Goal: Task Accomplishment & Management: Complete application form

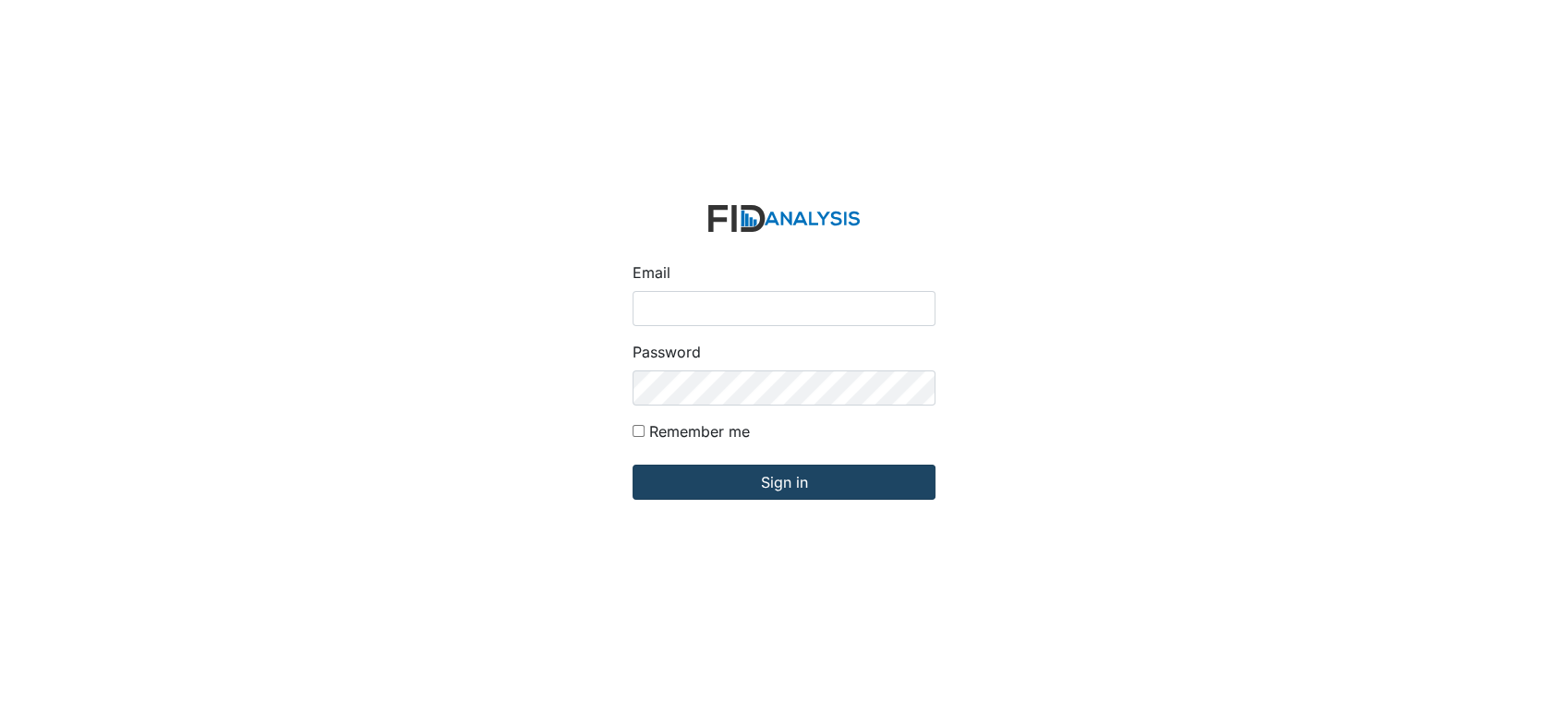
type input "[EMAIL_ADDRESS][DOMAIN_NAME]"
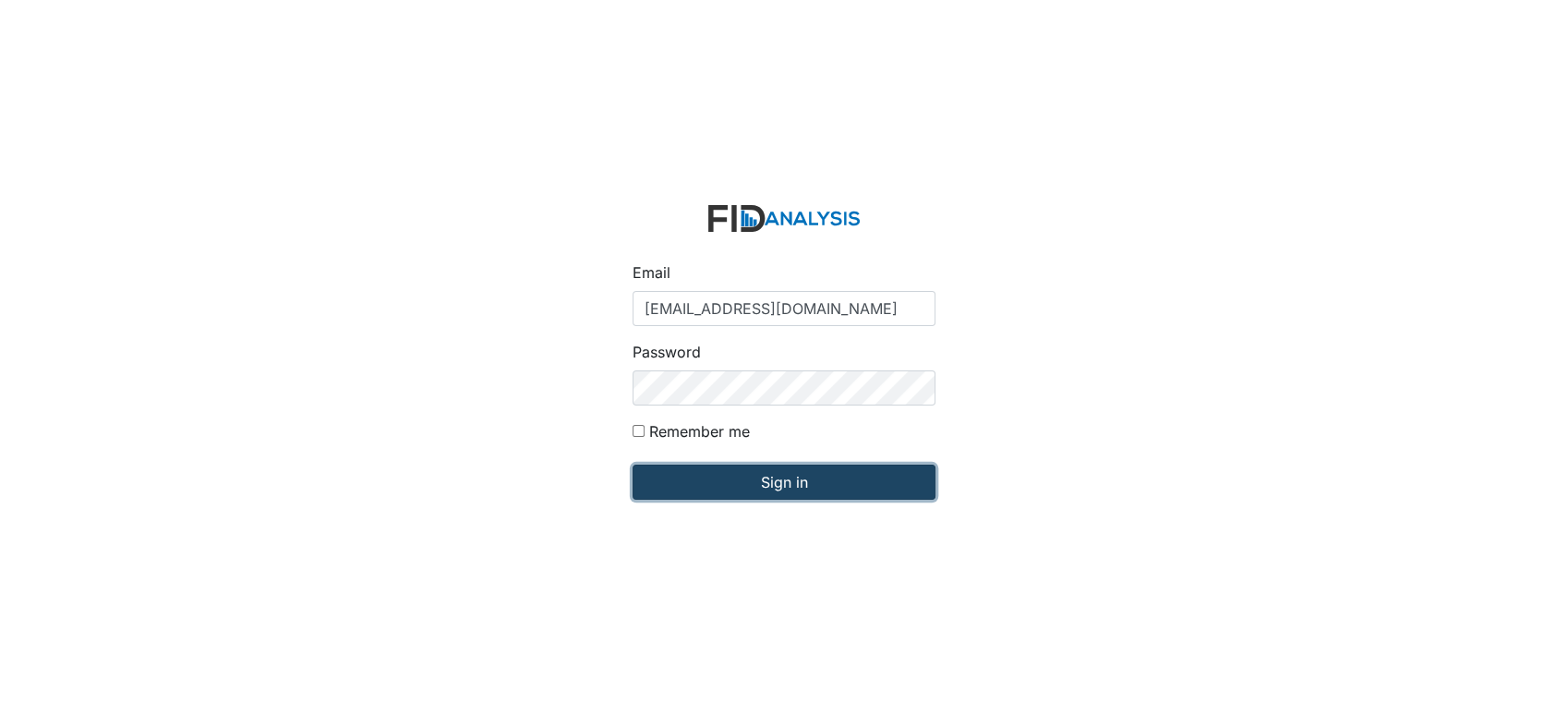
click at [713, 478] on input "Sign in" at bounding box center [784, 481] width 303 height 35
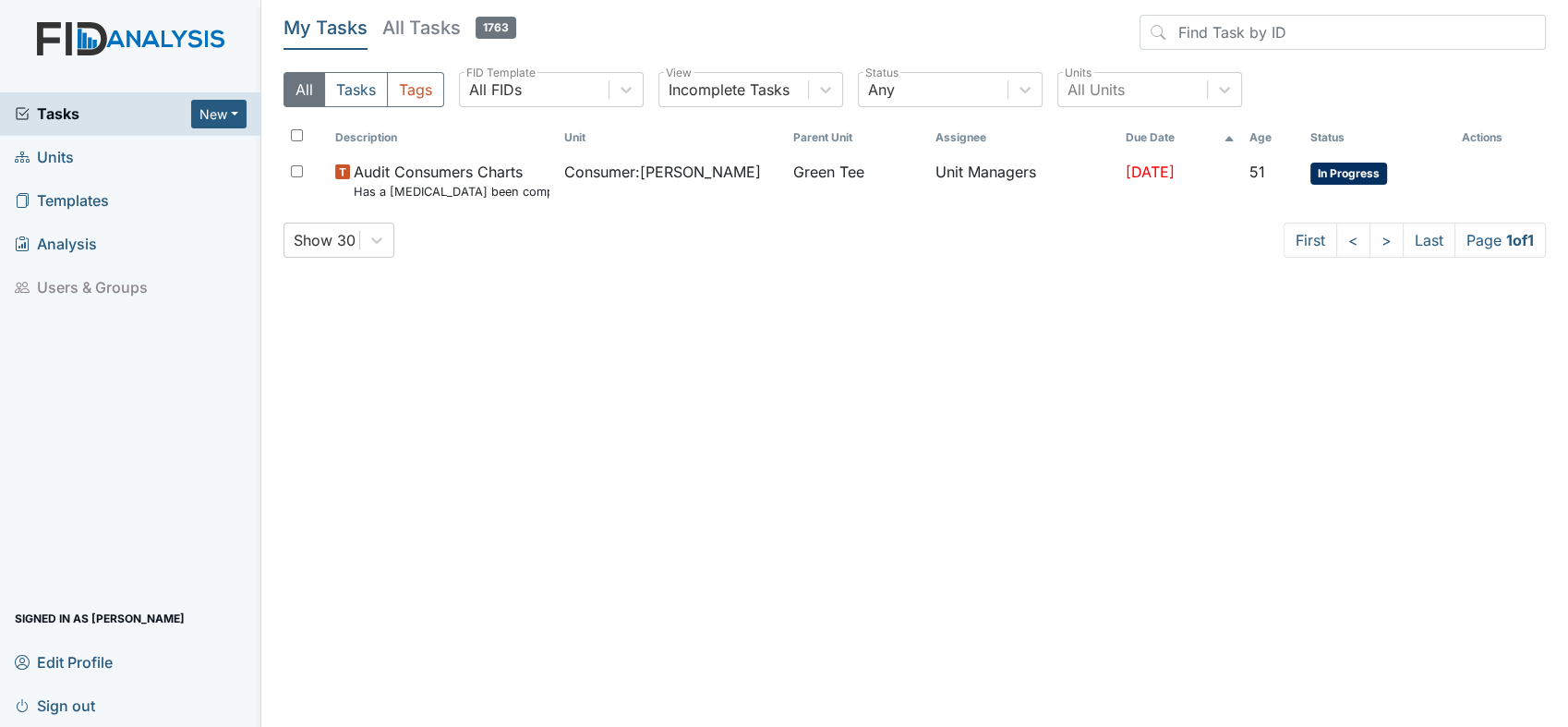
click at [83, 151] on link "Units" at bounding box center [131, 157] width 261 height 43
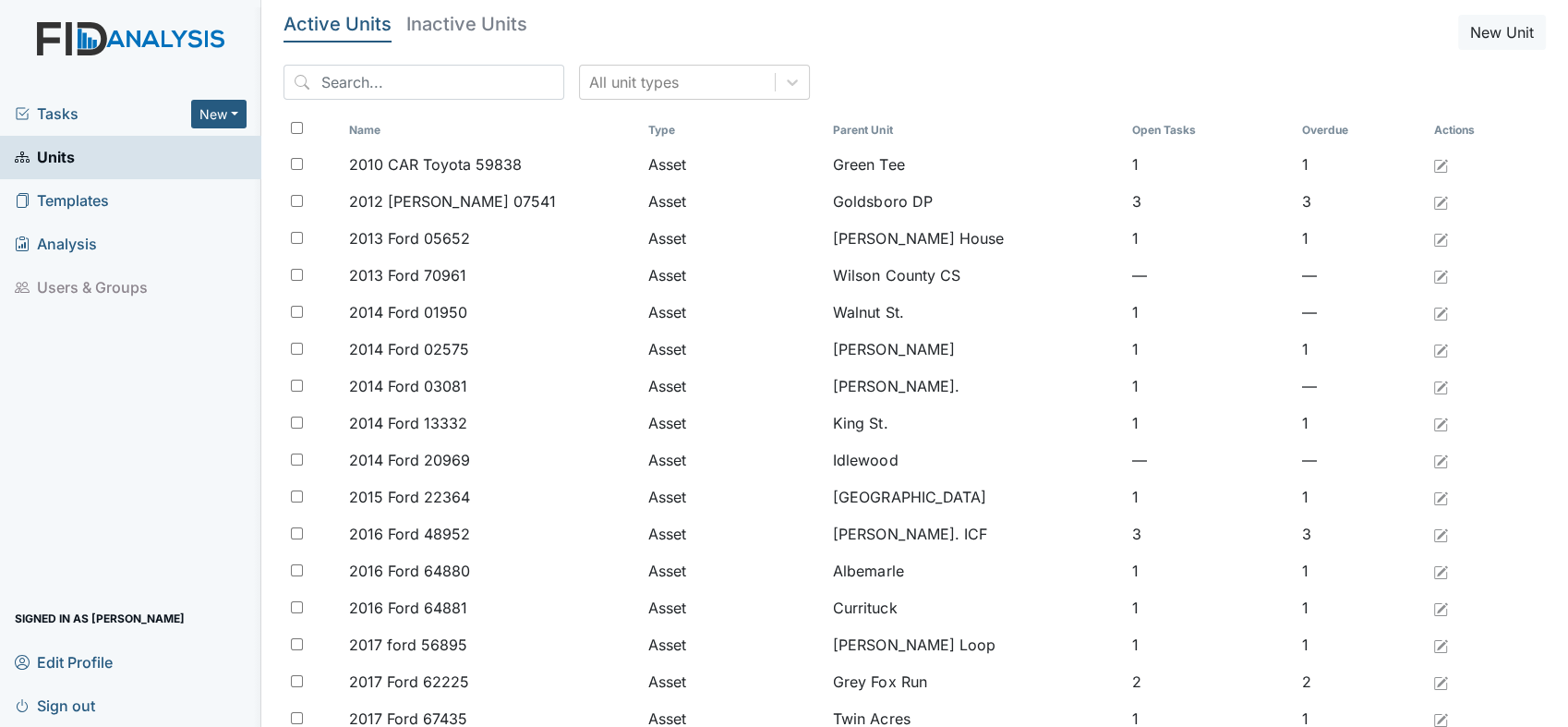
click at [86, 200] on span "Templates" at bounding box center [62, 201] width 94 height 28
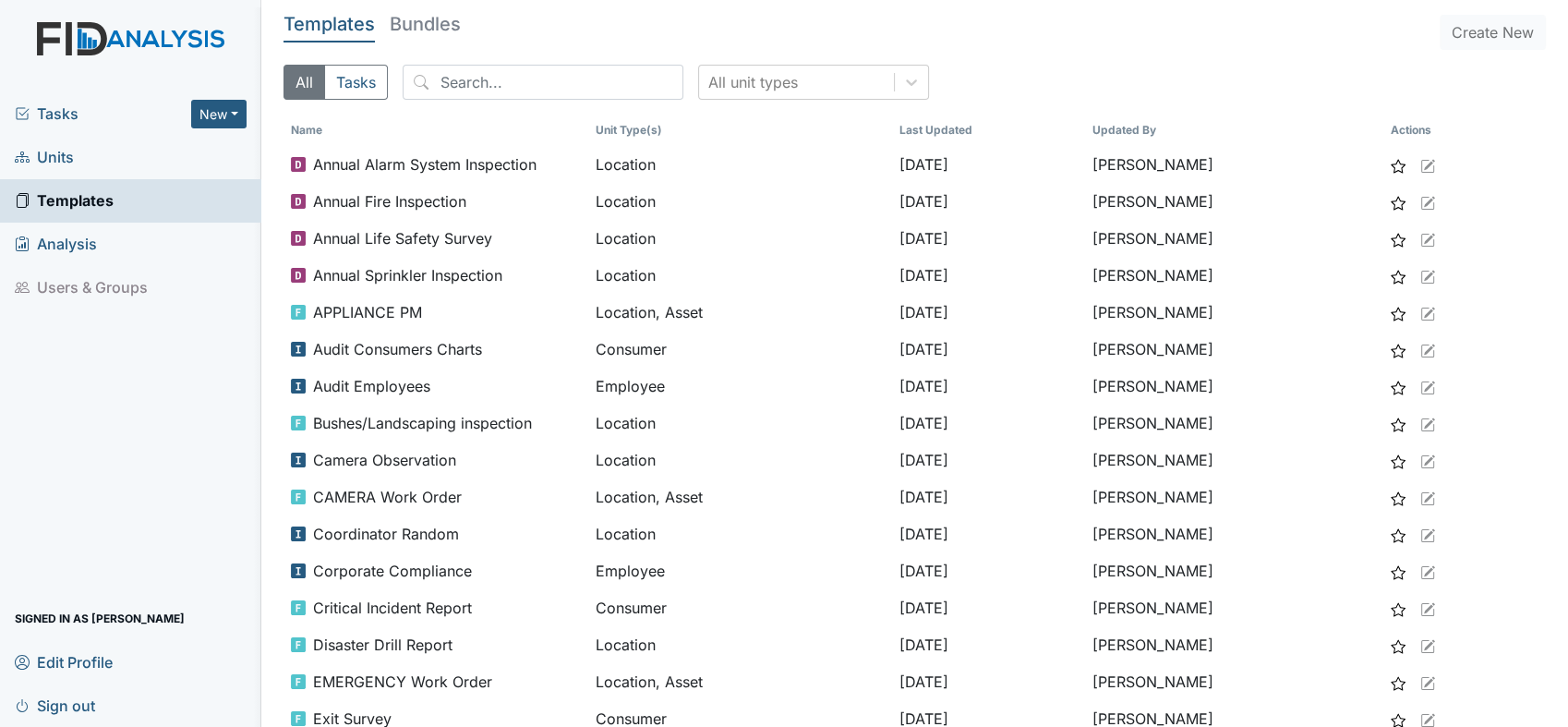
click at [61, 155] on span "Units" at bounding box center [44, 157] width 59 height 28
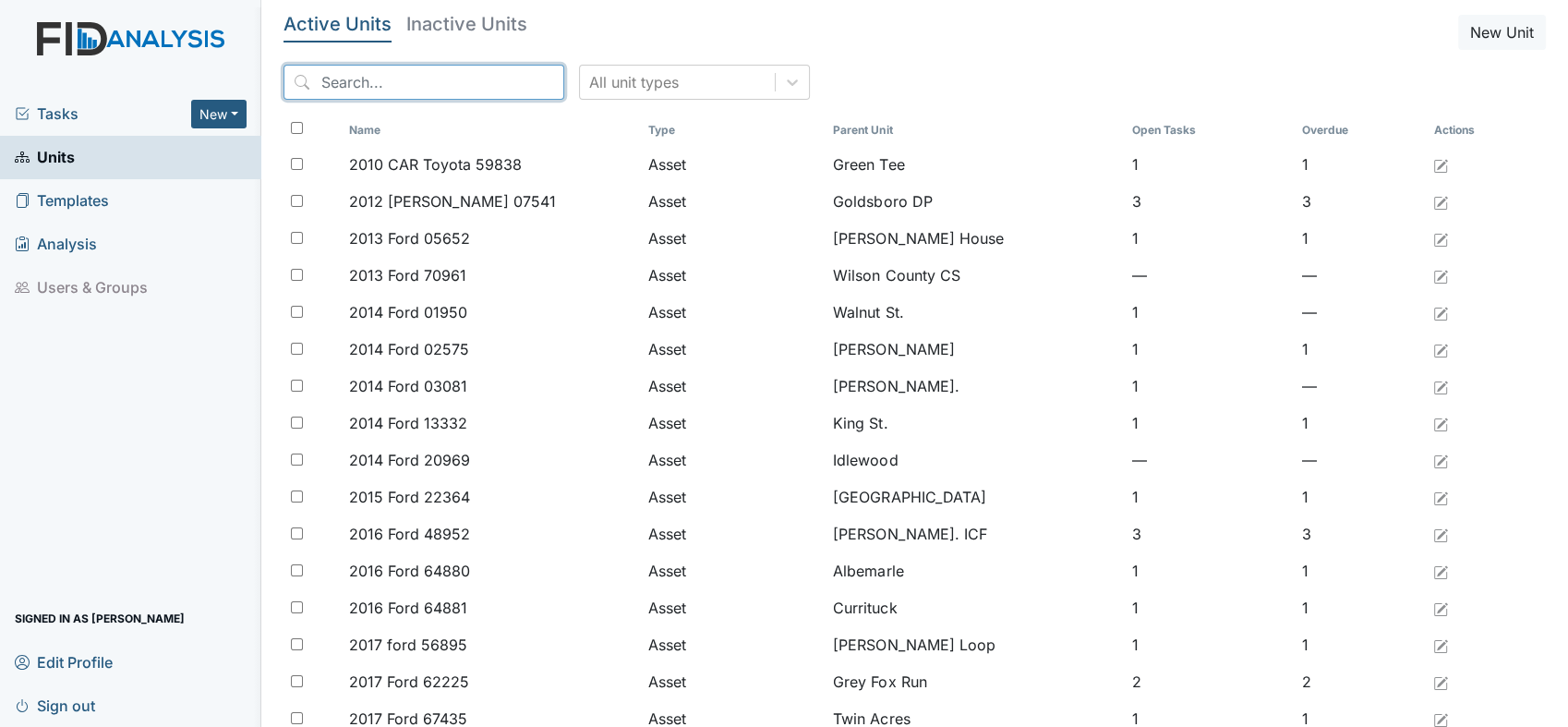
click at [393, 90] on input "search" at bounding box center [424, 82] width 281 height 35
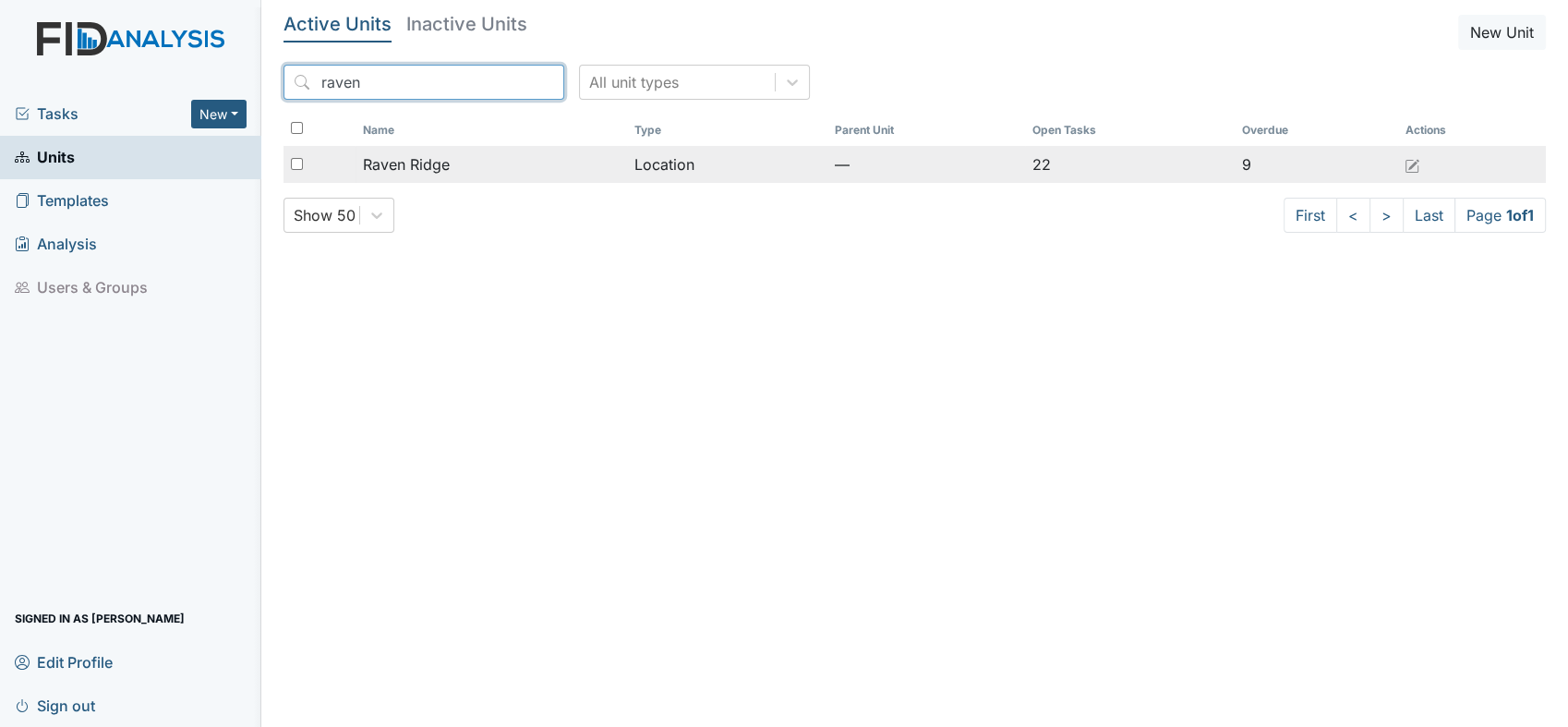
type input "raven"
click at [428, 165] on span "Raven Ridge" at bounding box center [406, 164] width 86 height 23
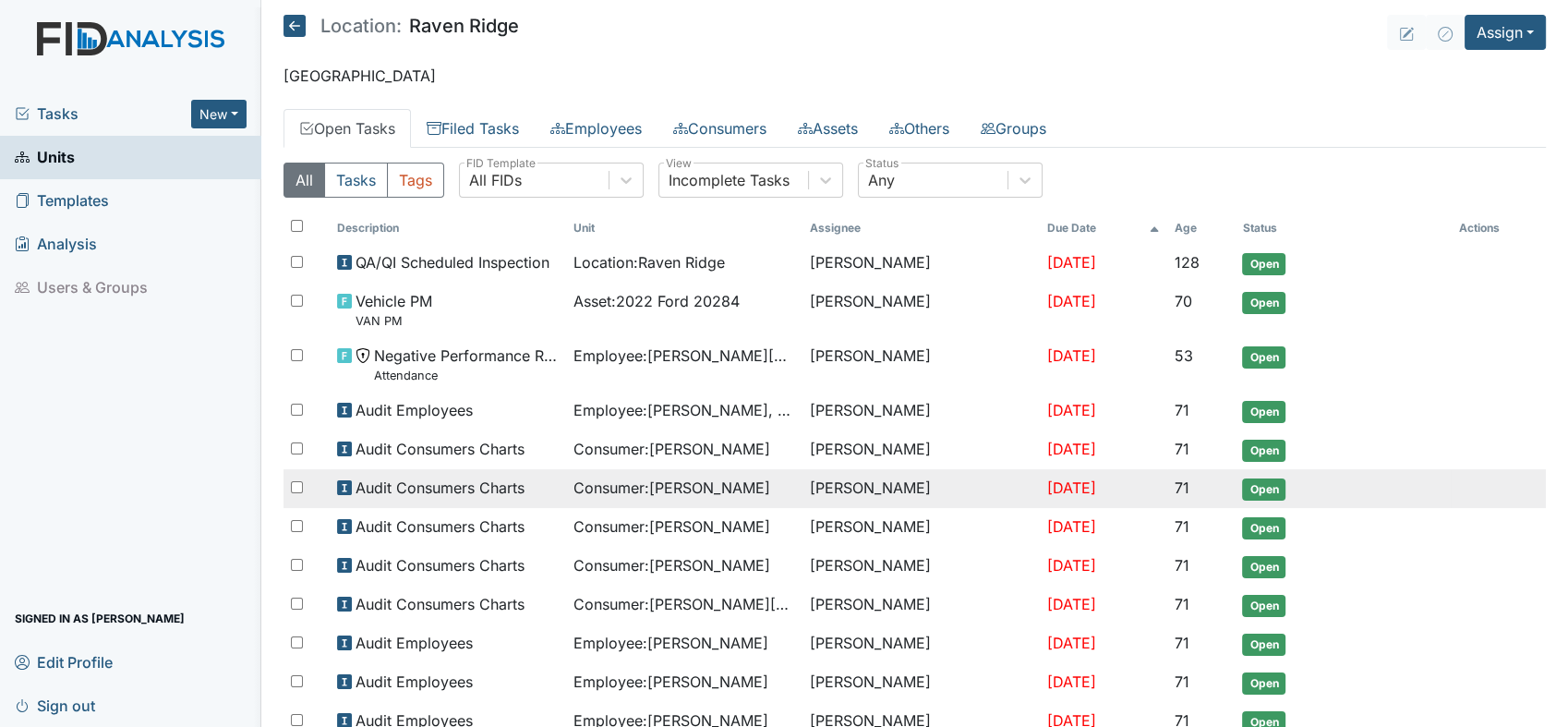
drag, startPoint x: 0, startPoint y: 0, endPoint x: 634, endPoint y: 480, distance: 795.2
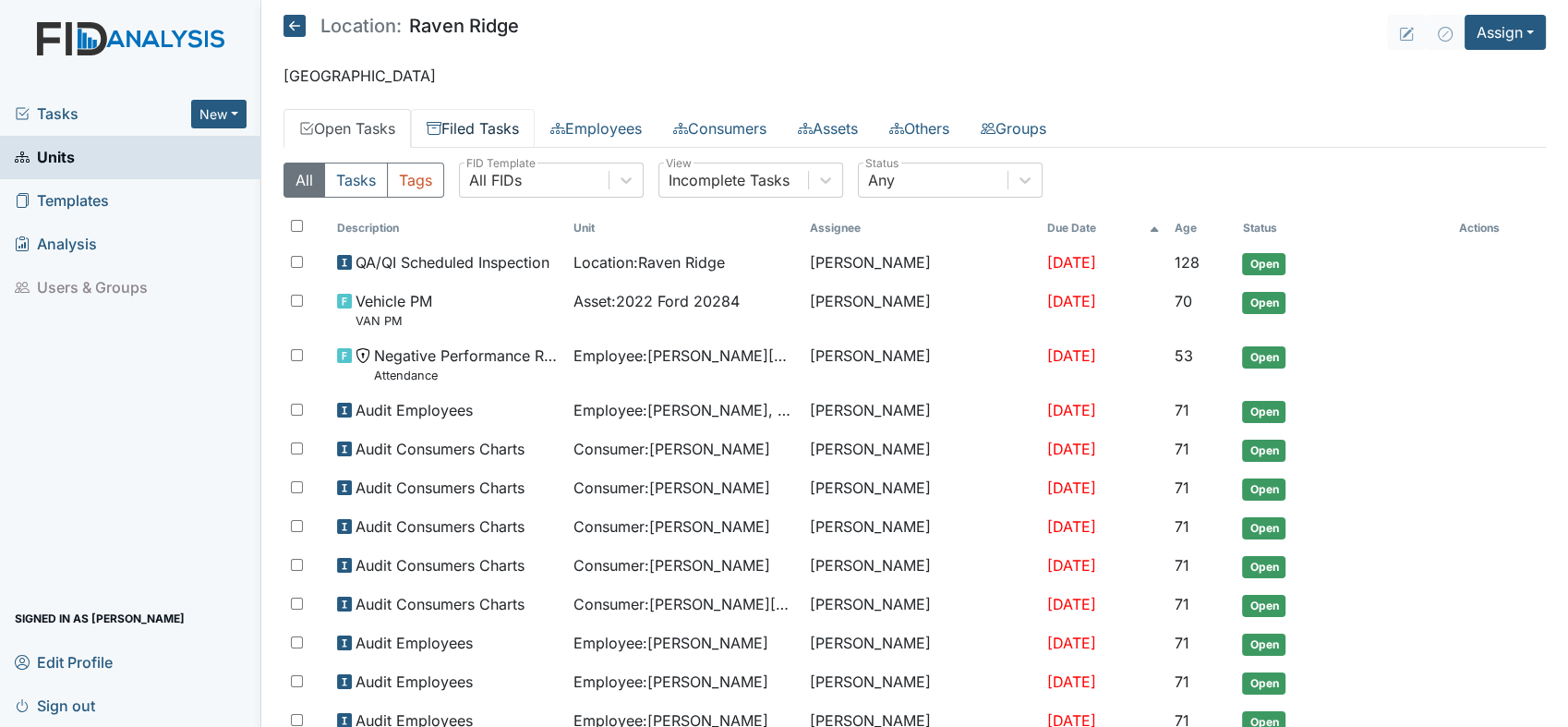
click at [495, 129] on link "Filed Tasks" at bounding box center [473, 128] width 124 height 39
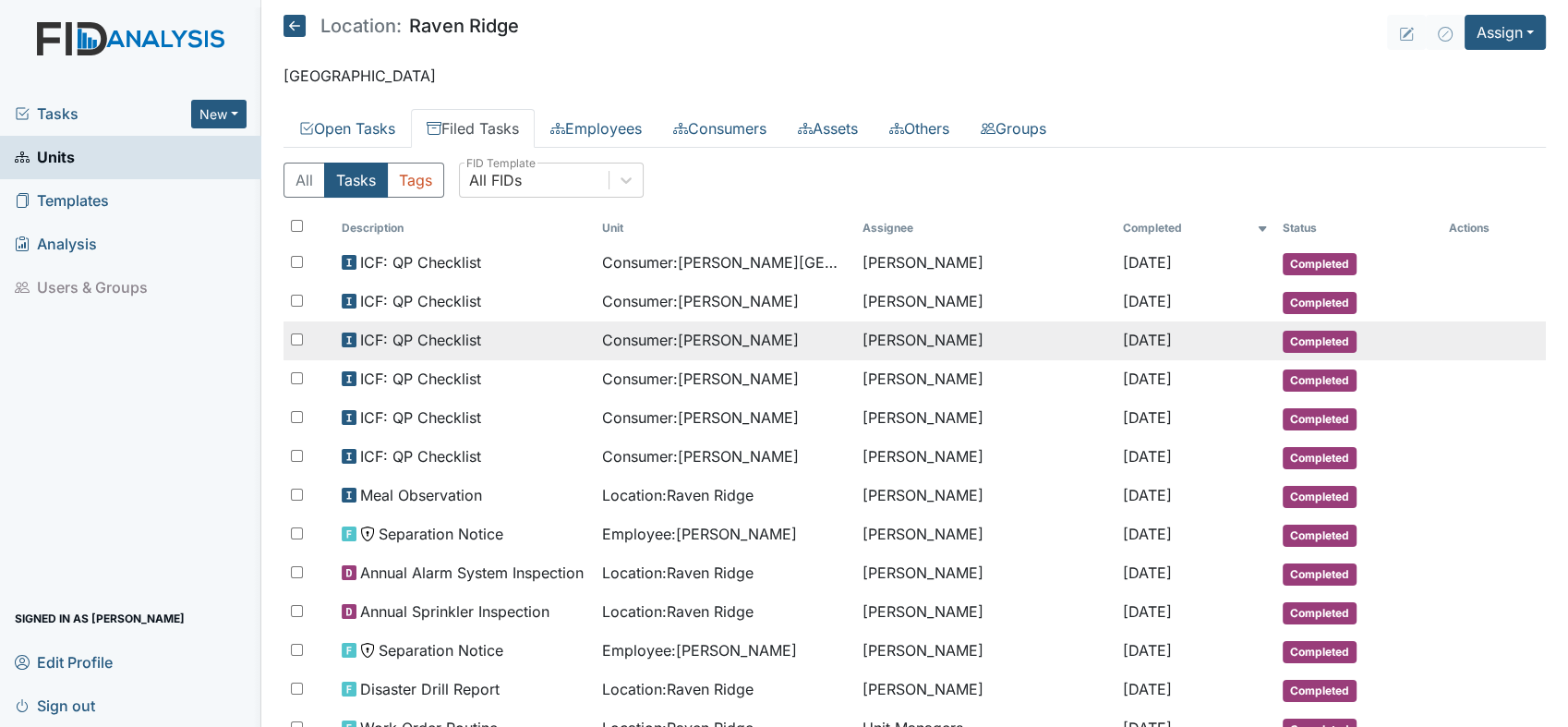
click at [653, 343] on span "Consumer : Ballard, Brandon" at bounding box center [700, 340] width 196 height 23
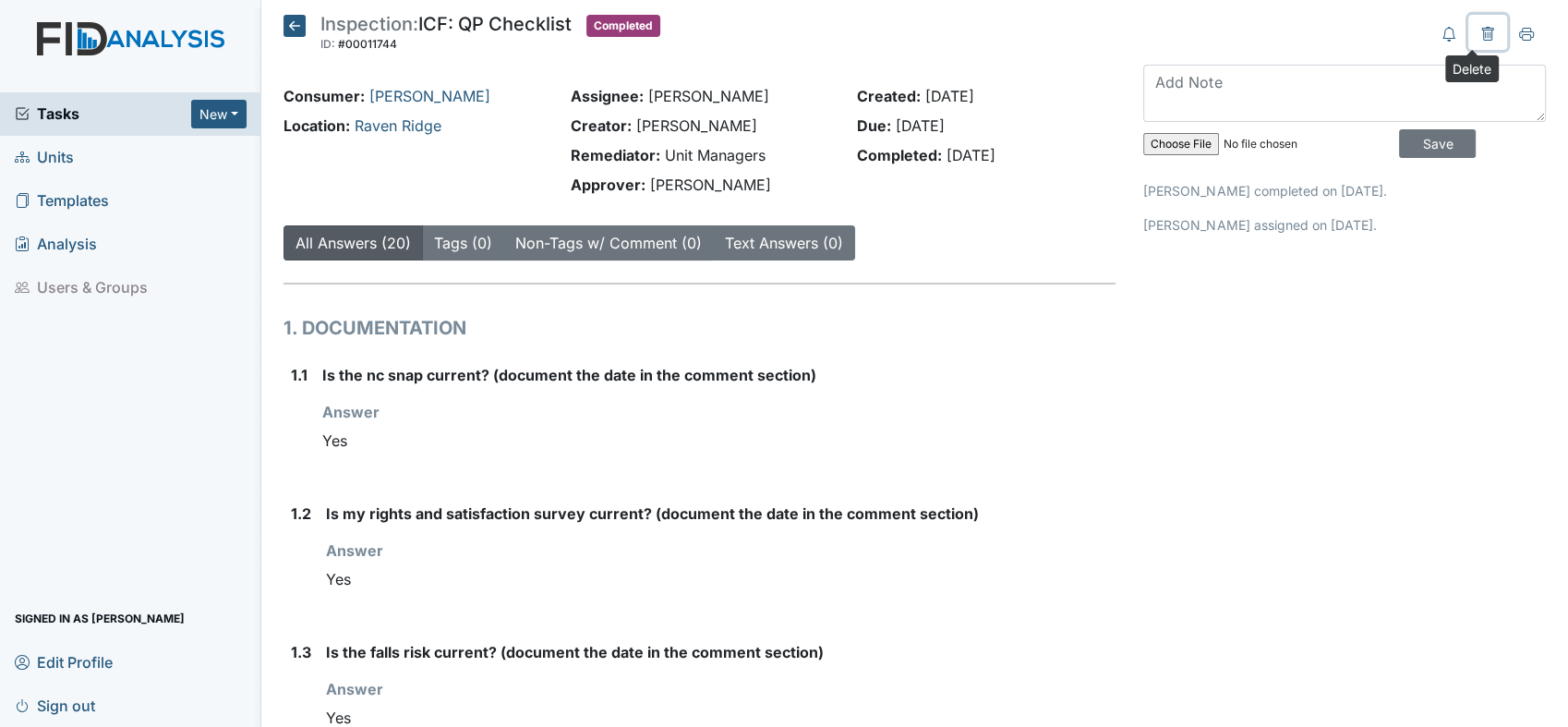
click at [1482, 32] on icon at bounding box center [1487, 34] width 12 height 14
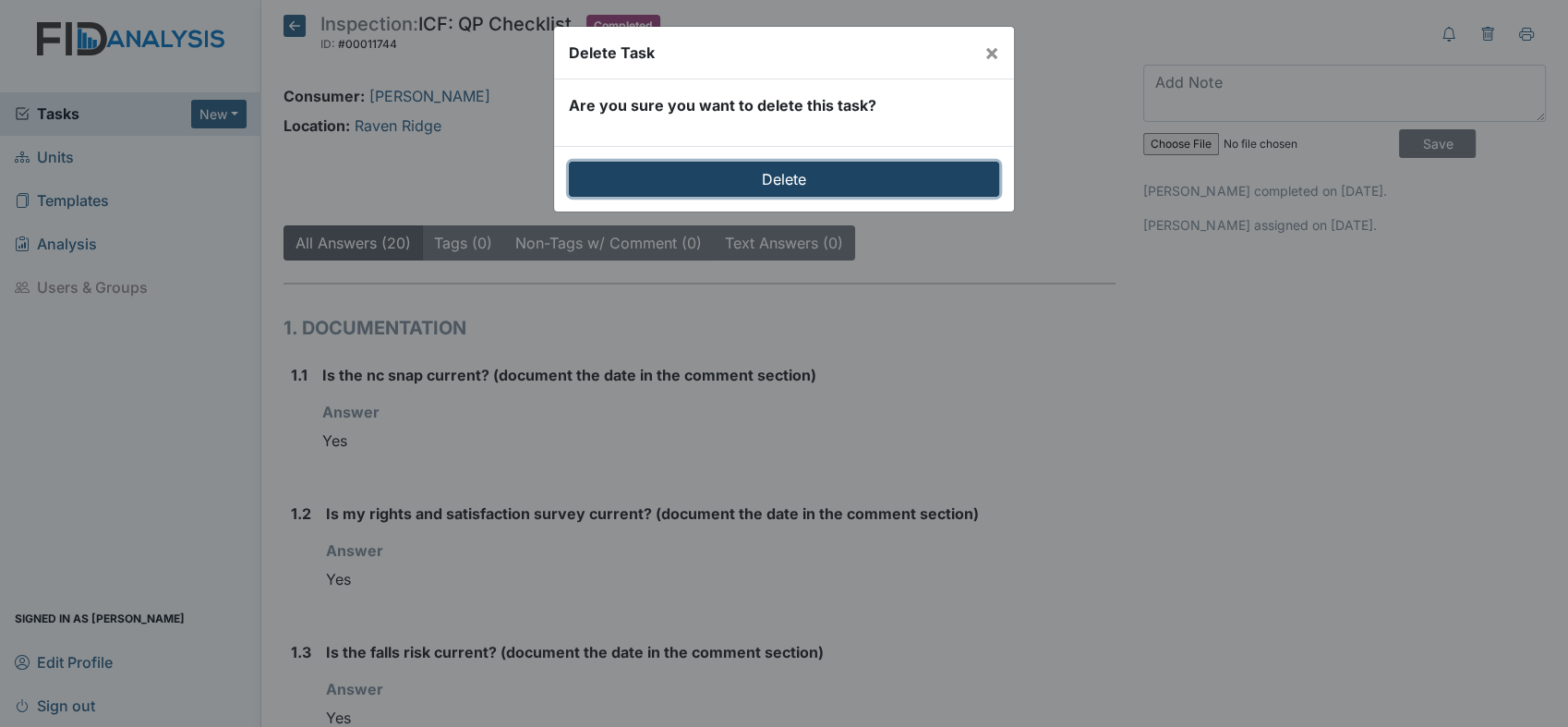
click at [822, 190] on input "Delete" at bounding box center [784, 178] width 430 height 35
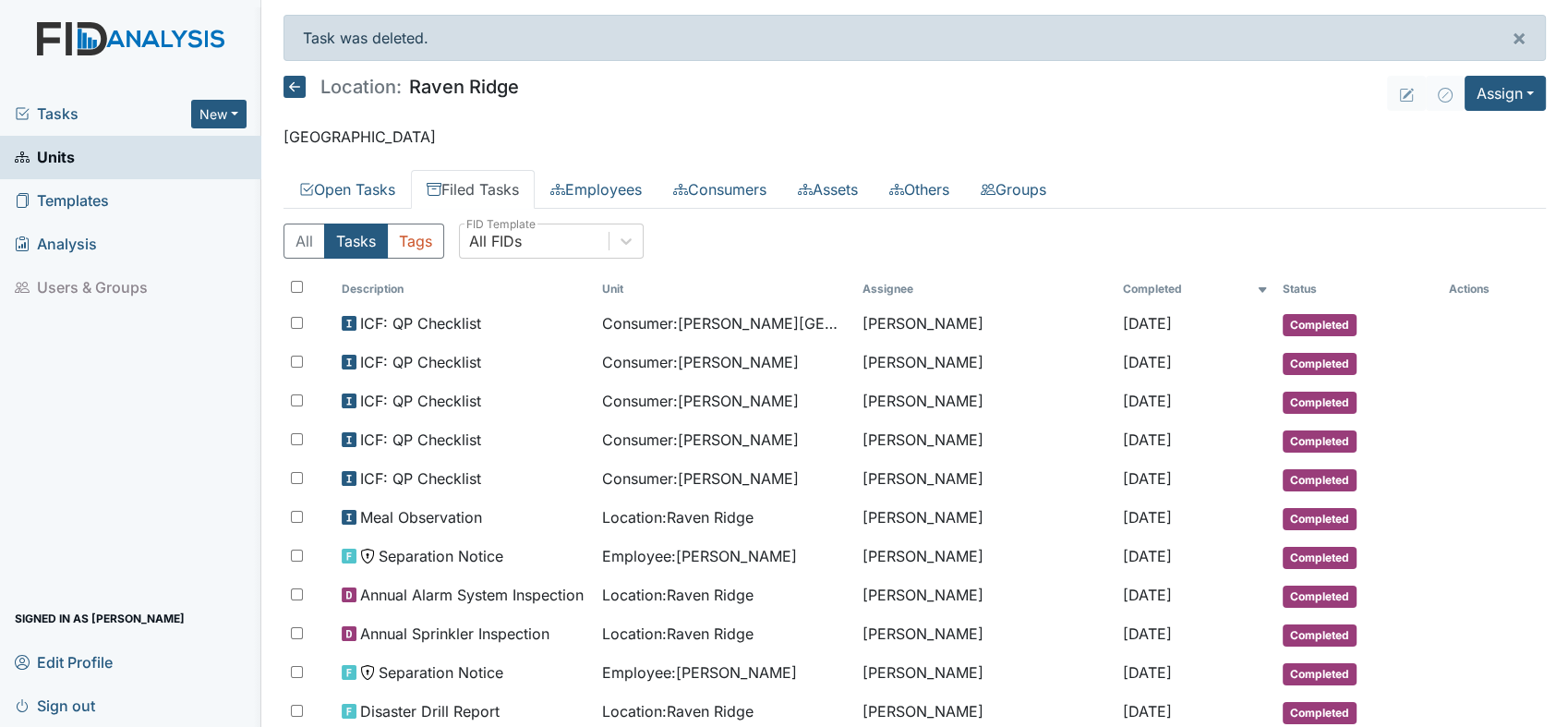
click at [74, 152] on link "Units" at bounding box center [131, 157] width 261 height 43
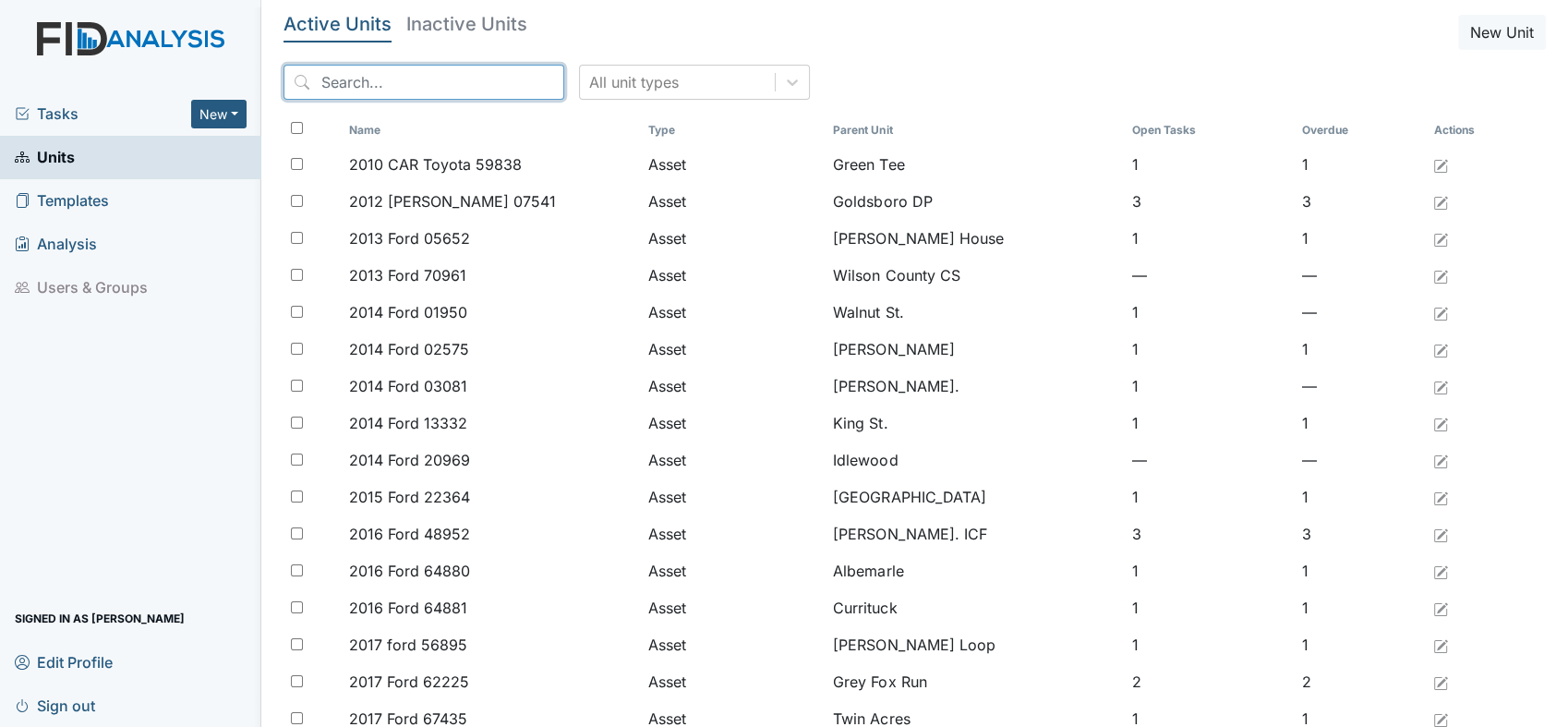
click at [315, 82] on input "search" at bounding box center [424, 82] width 281 height 35
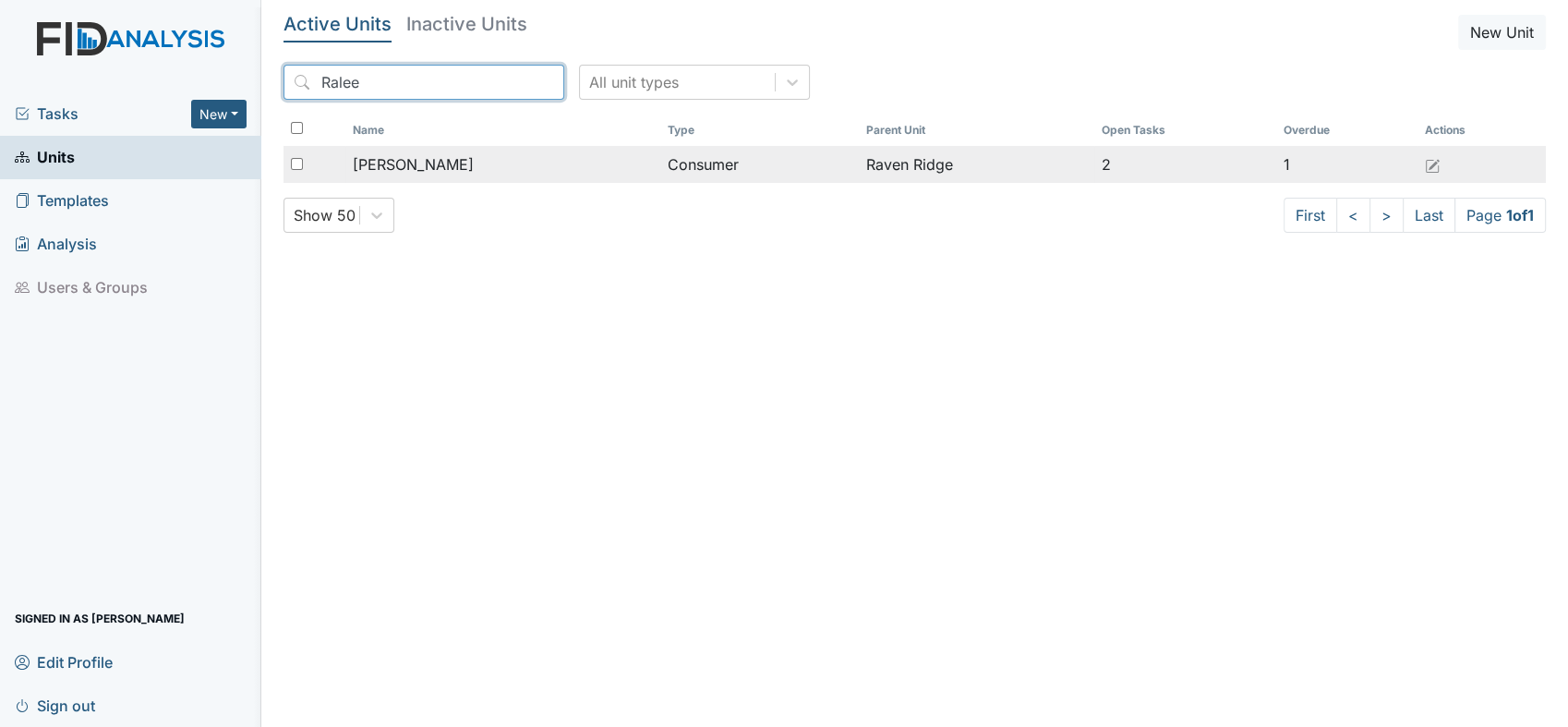
type input "Ralee"
click at [417, 157] on span "[PERSON_NAME]" at bounding box center [412, 164] width 121 height 23
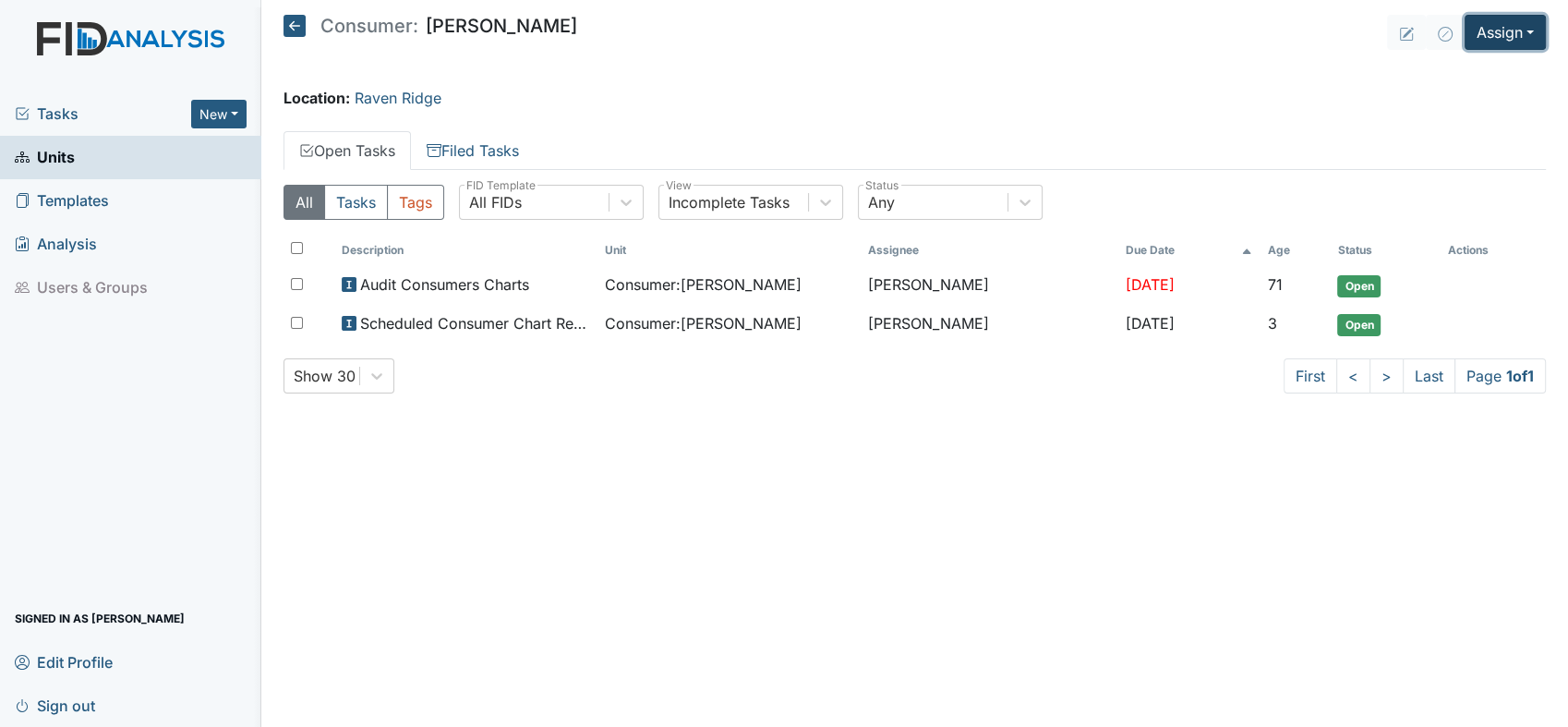
click at [1534, 29] on button "Assign" at bounding box center [1505, 32] width 81 height 35
click at [1507, 115] on link "Assign Inspection" at bounding box center [1461, 103] width 166 height 29
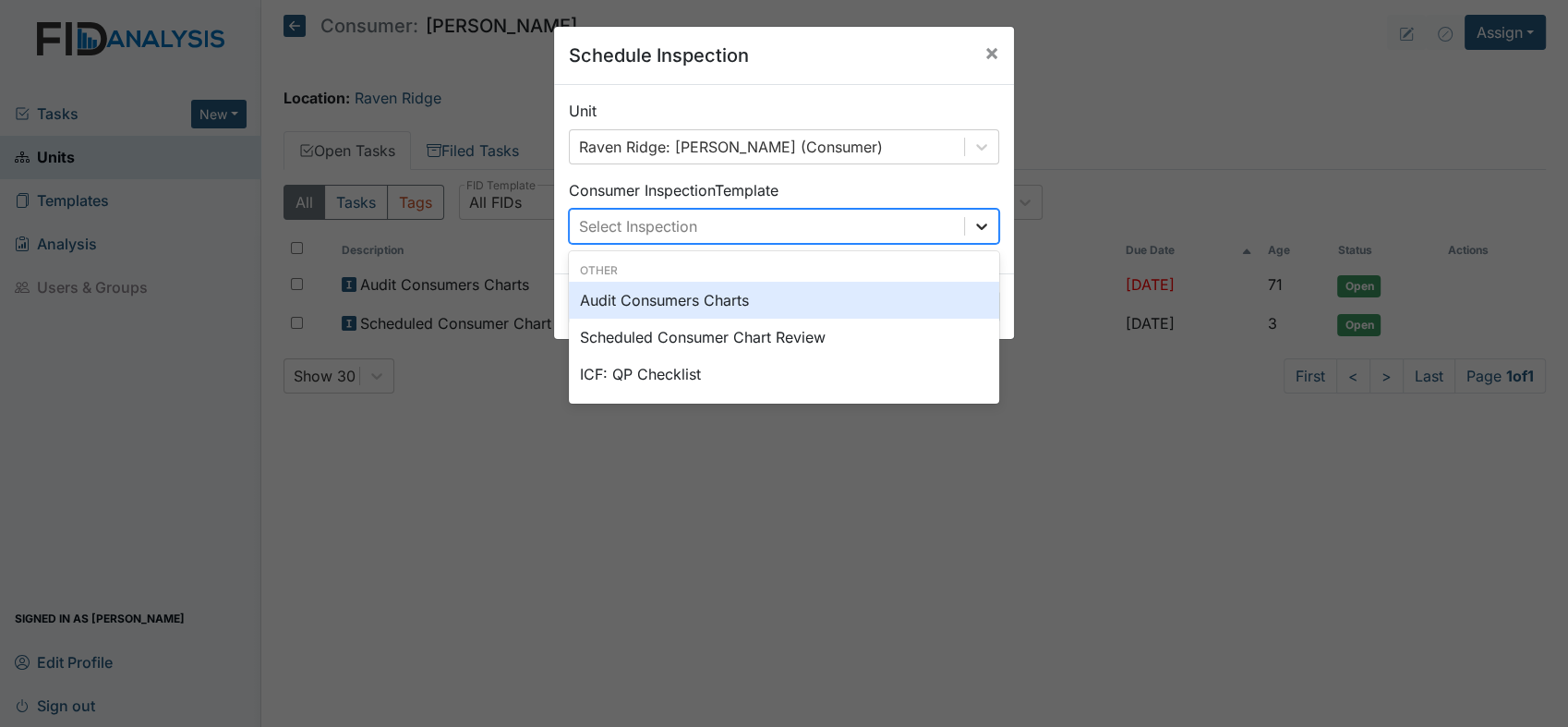
click at [980, 229] on icon at bounding box center [982, 226] width 19 height 19
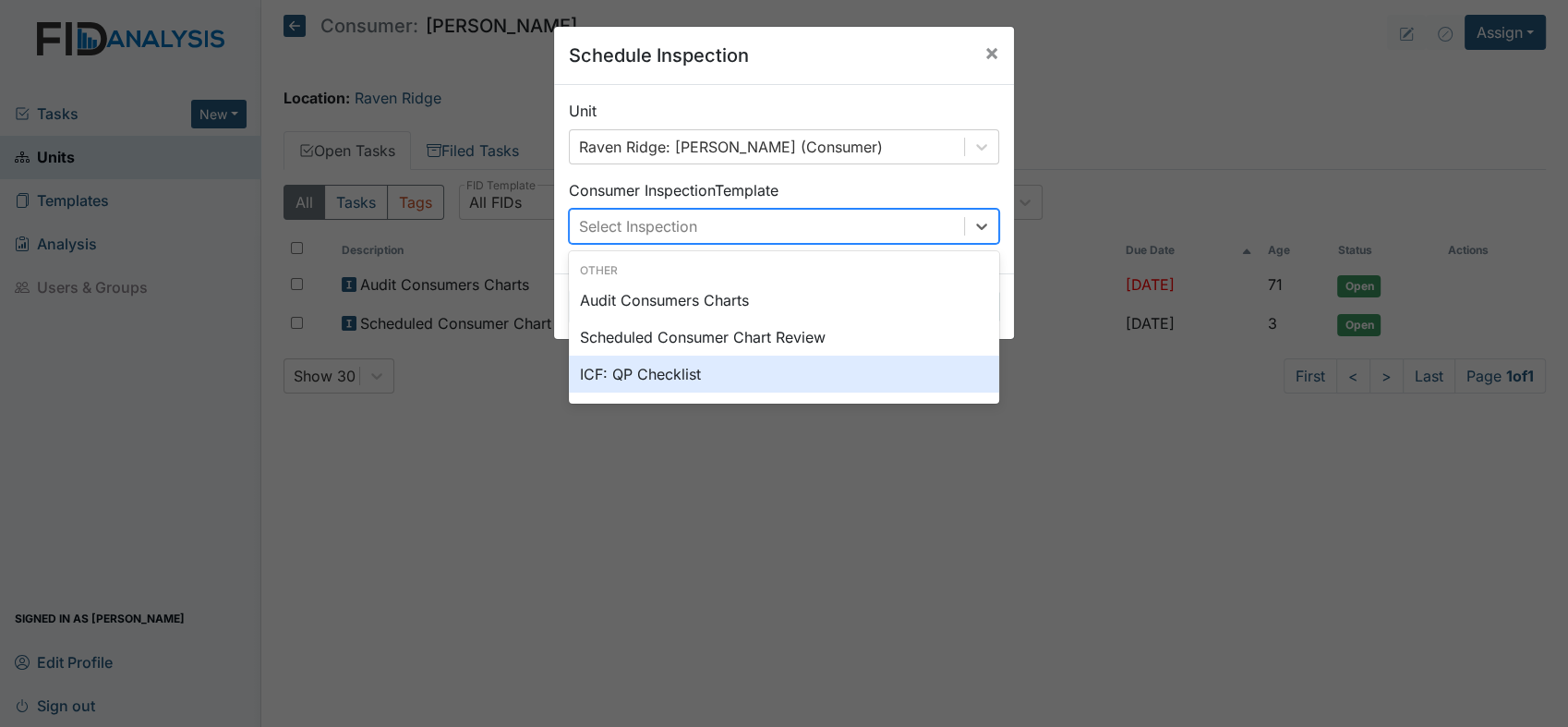
click at [752, 376] on div "ICF: QP Checklist" at bounding box center [784, 373] width 430 height 37
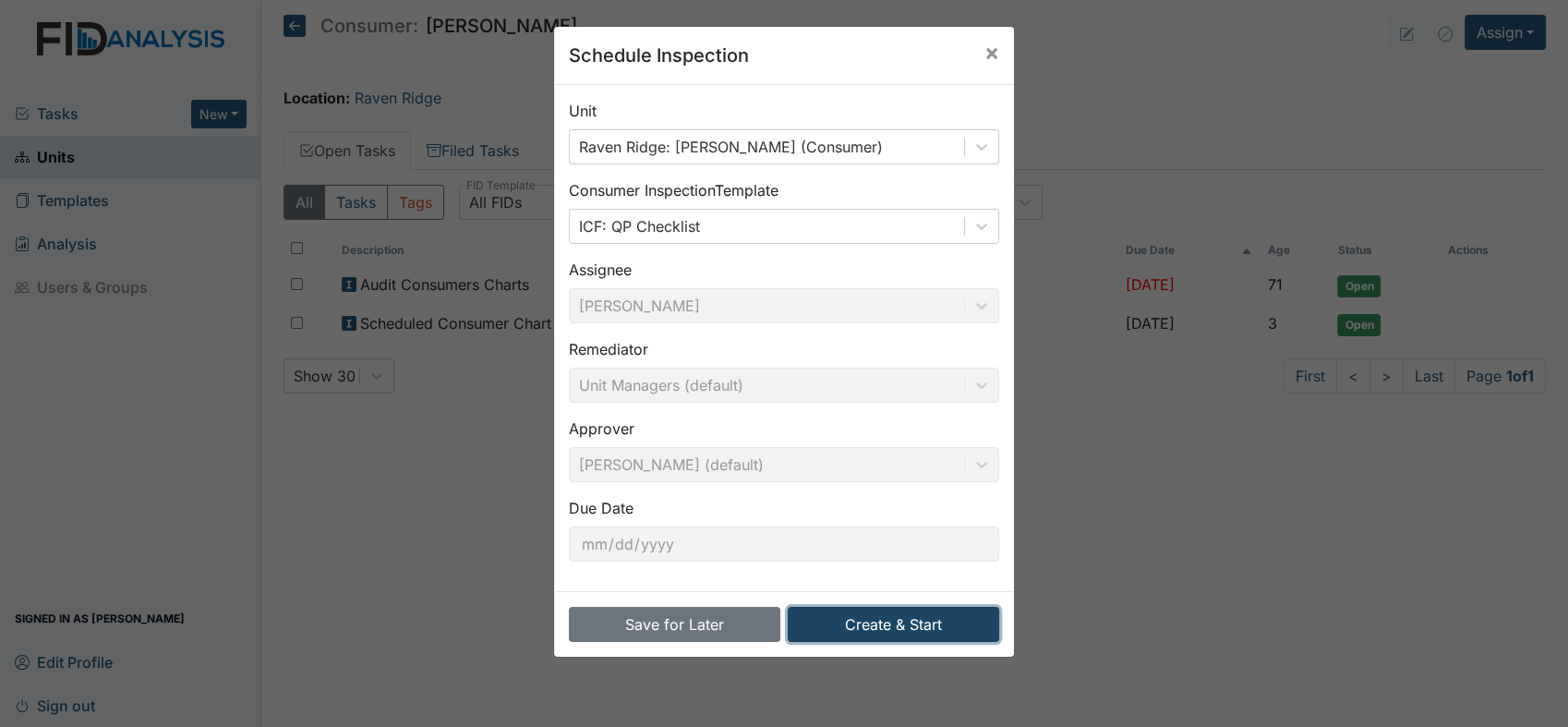
click at [851, 627] on button "Create & Start" at bounding box center [893, 624] width 211 height 35
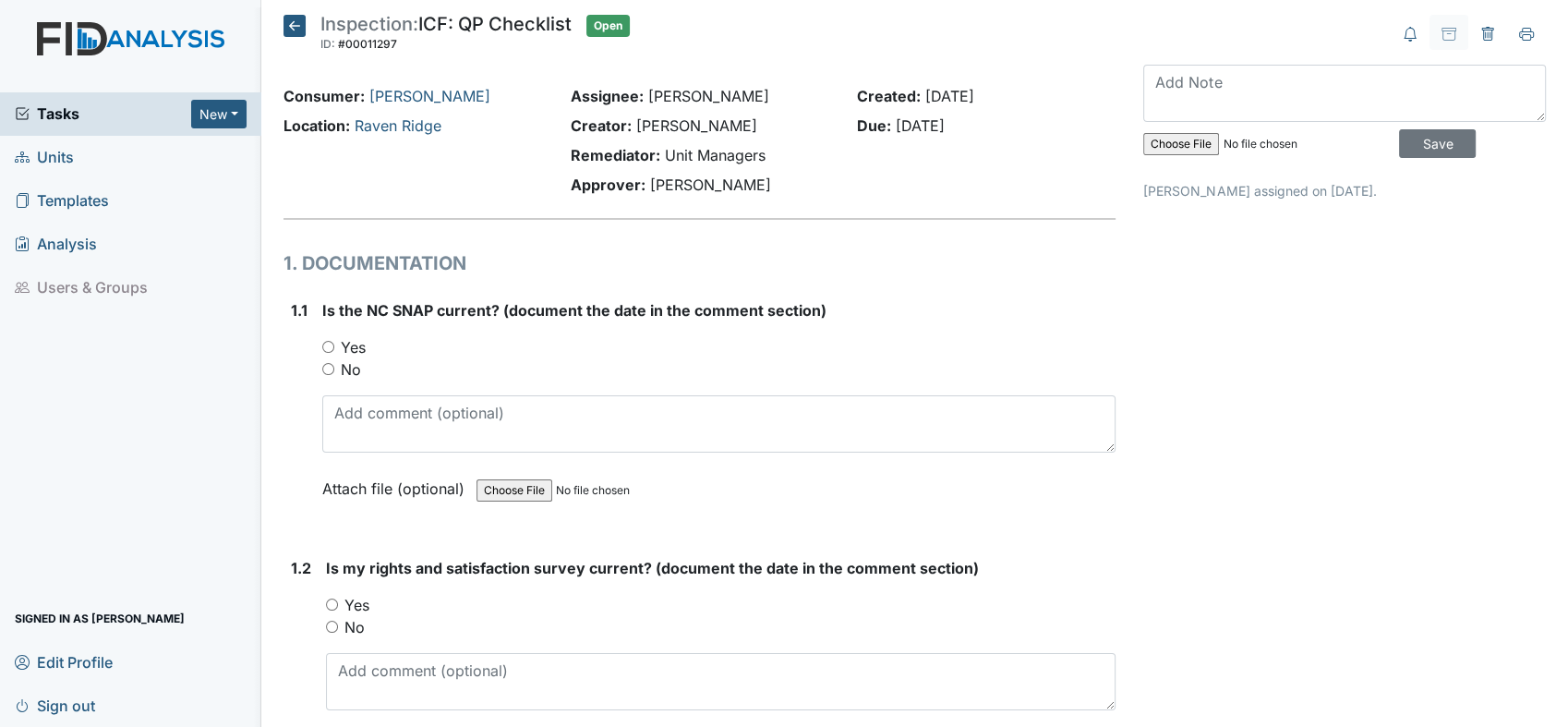
click at [324, 349] on input "Yes" at bounding box center [328, 347] width 12 height 12
radio input "true"
click at [331, 602] on input "Yes" at bounding box center [332, 604] width 12 height 12
radio input "true"
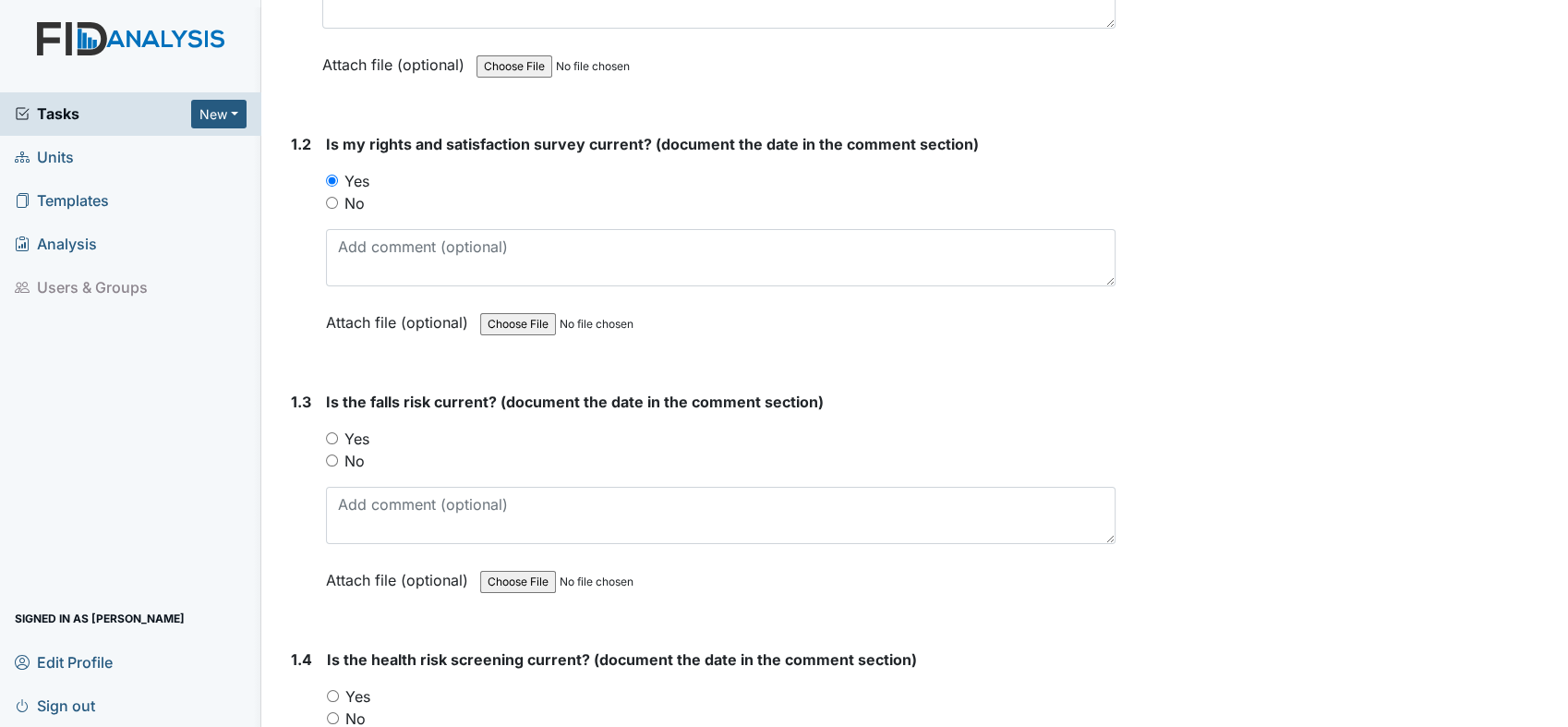
scroll to position [492, 0]
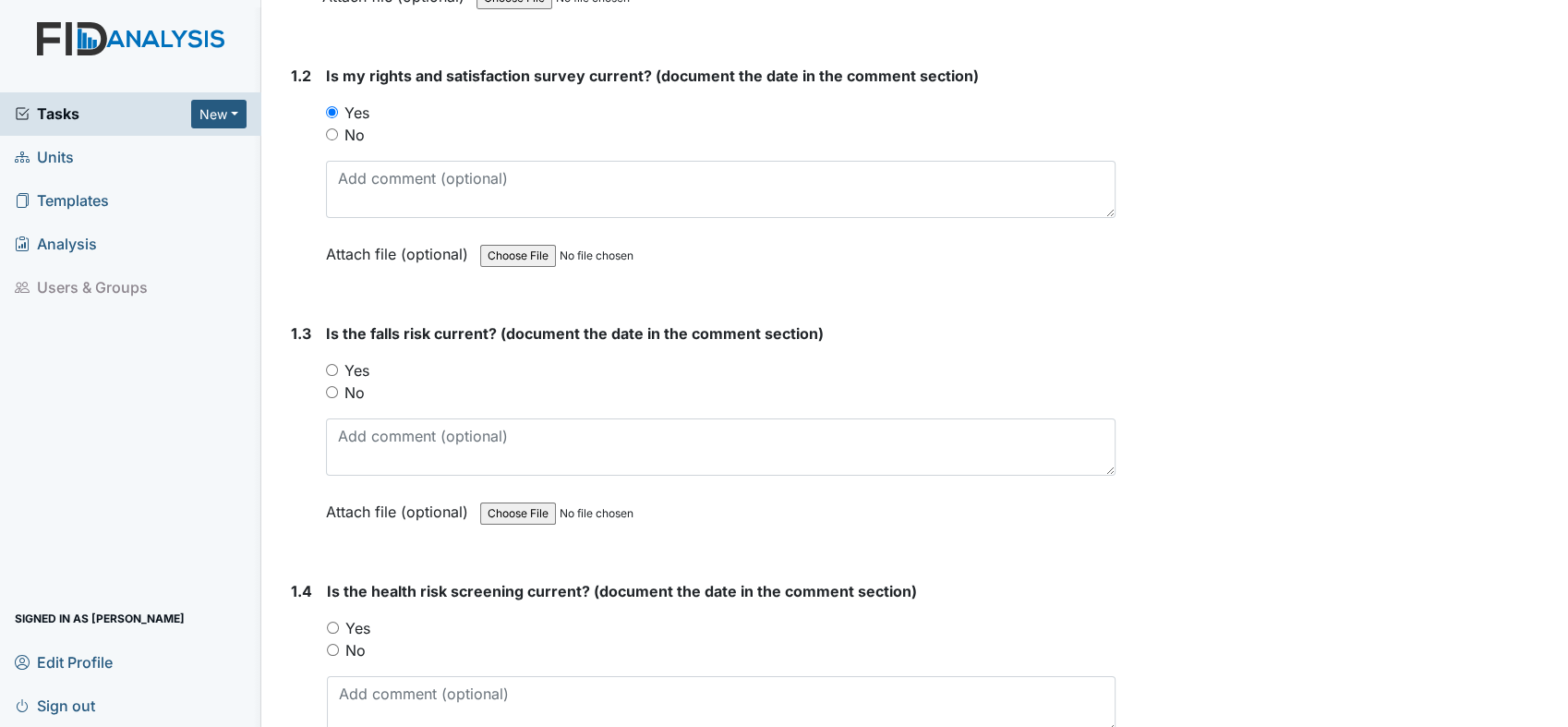
click at [328, 364] on input "Yes" at bounding box center [332, 369] width 12 height 12
radio input "true"
click at [333, 621] on input "Yes" at bounding box center [333, 626] width 12 height 12
radio input "true"
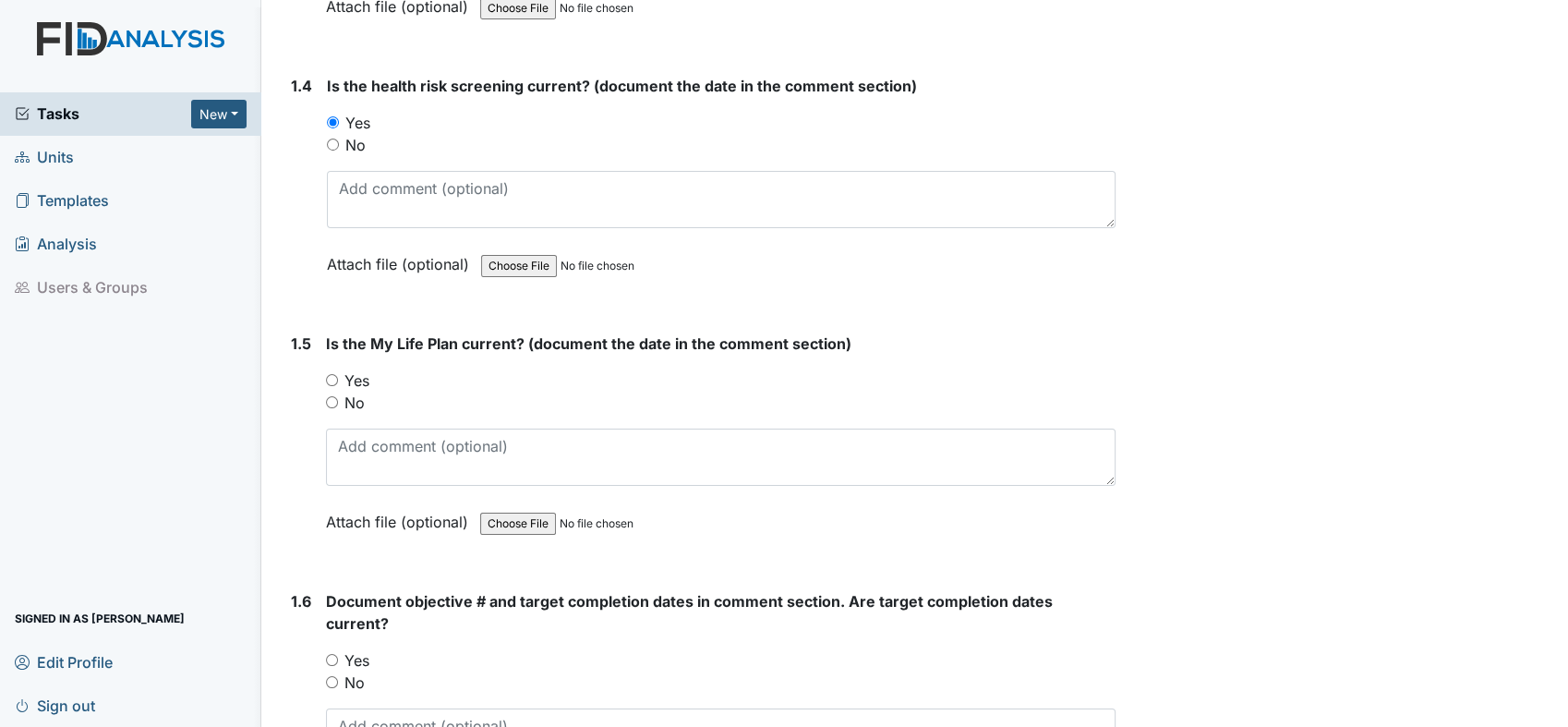
scroll to position [1039, 0]
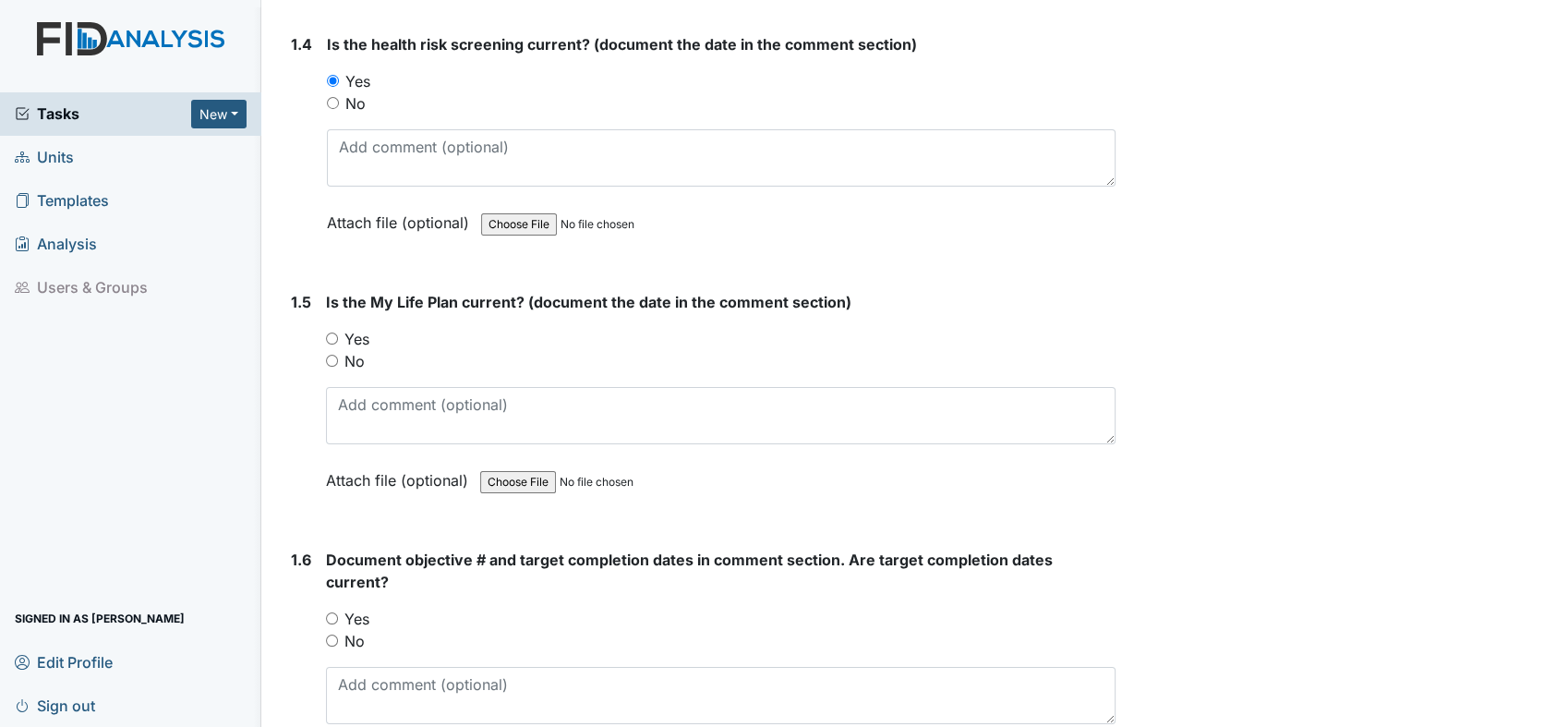
click at [327, 335] on input "Yes" at bounding box center [332, 338] width 12 height 12
radio input "true"
click at [331, 613] on input "Yes" at bounding box center [332, 618] width 12 height 12
radio input "true"
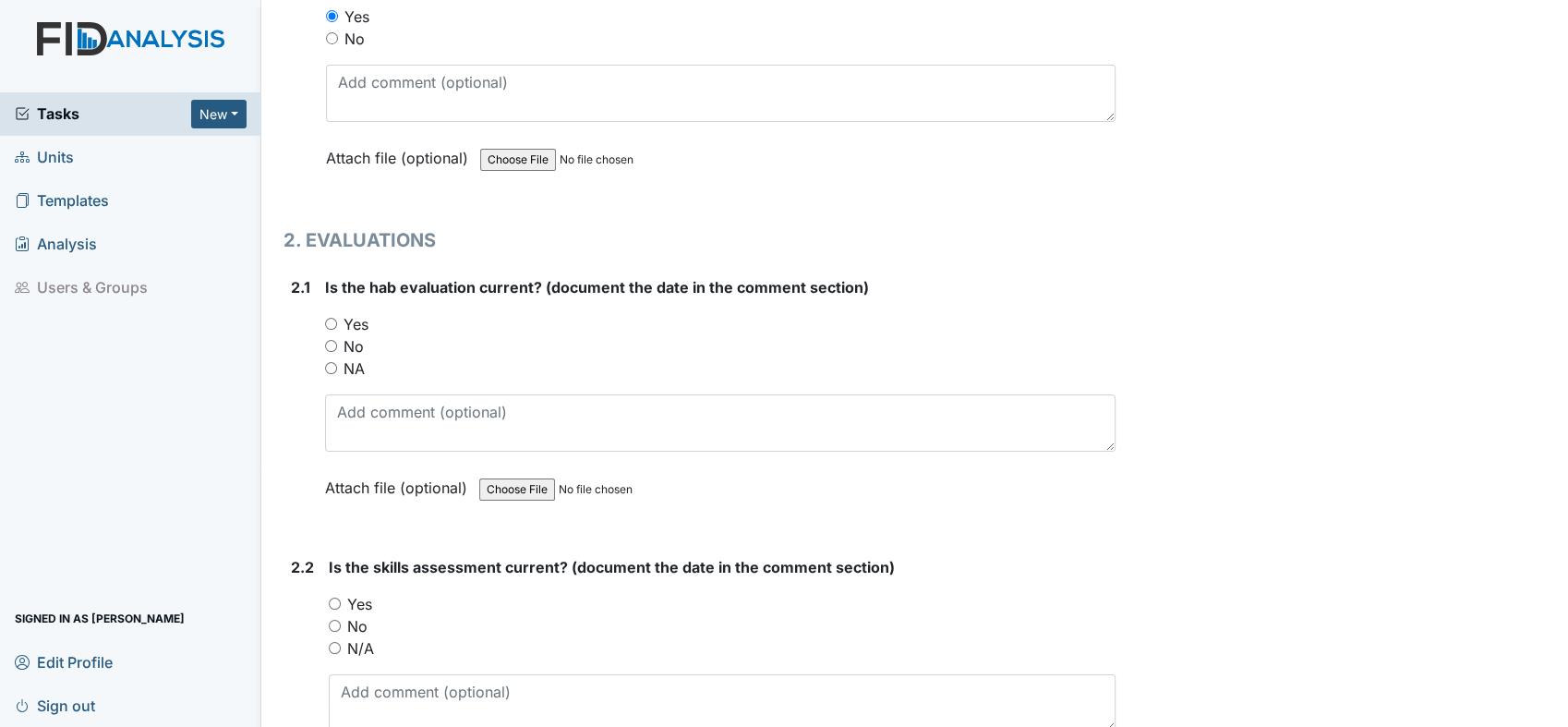
scroll to position [1722, 0]
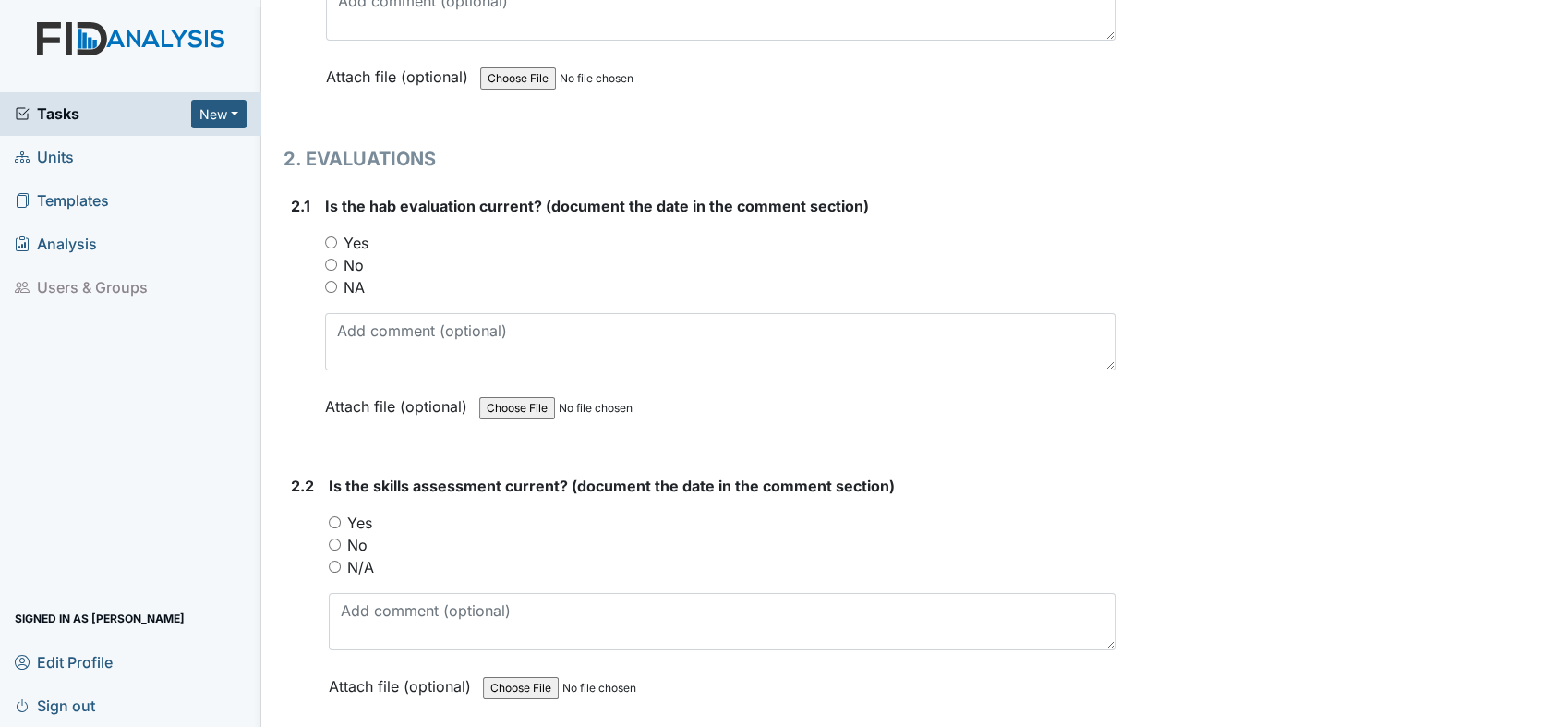
click at [336, 237] on input "Yes" at bounding box center [331, 242] width 12 height 12
radio input "true"
click at [333, 516] on input "Yes" at bounding box center [334, 521] width 12 height 12
radio input "true"
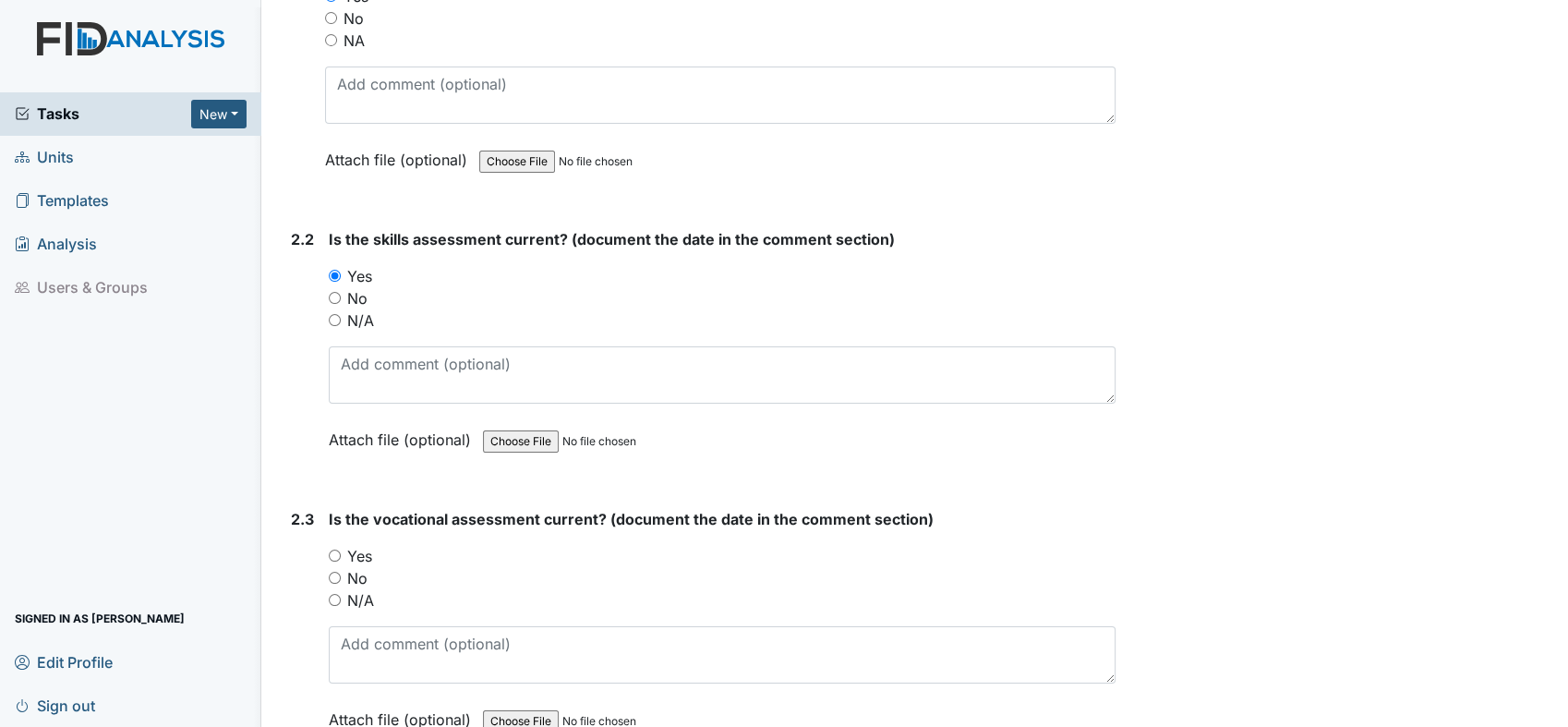
scroll to position [2160, 0]
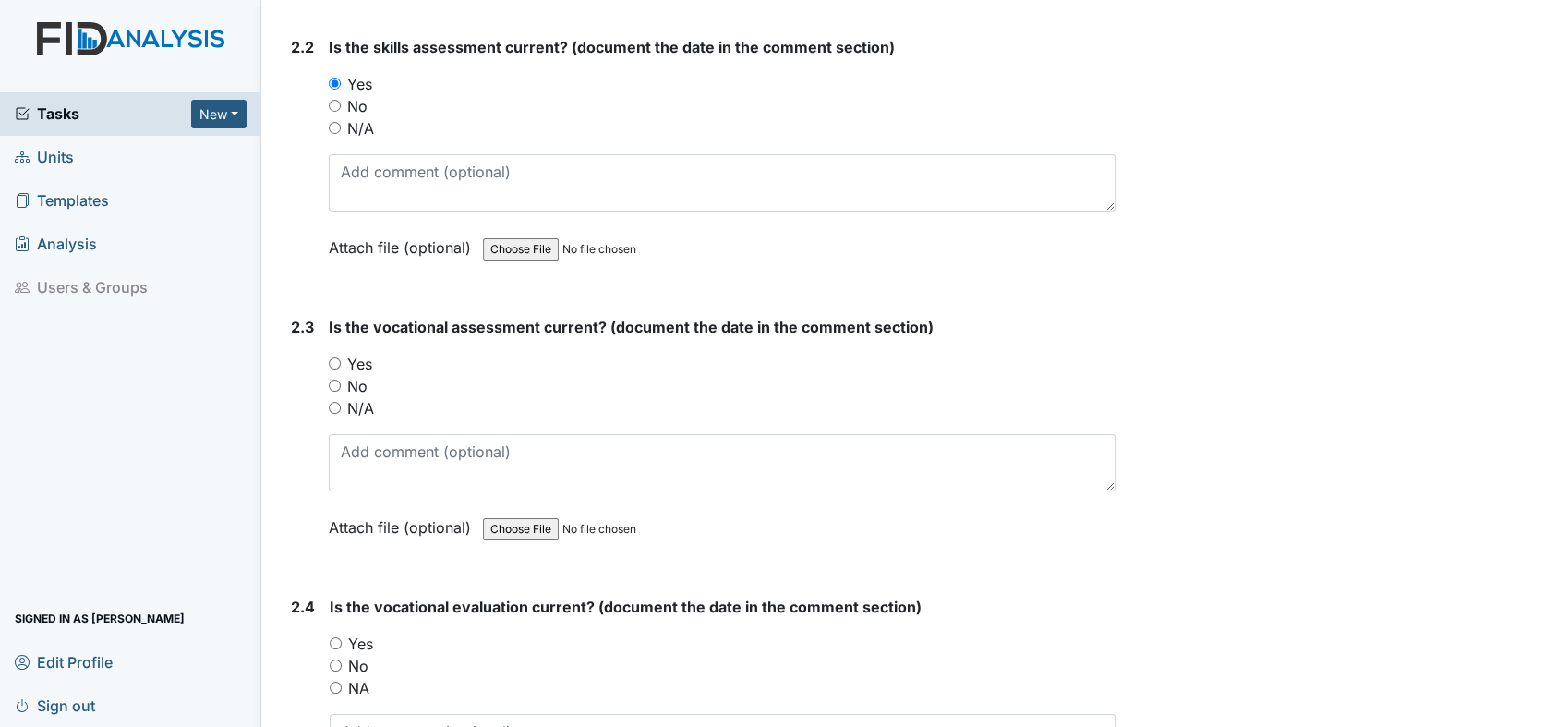
click at [329, 357] on input "Yes" at bounding box center [334, 363] width 12 height 12
radio input "true"
click at [333, 639] on input "Yes" at bounding box center [335, 642] width 12 height 12
radio input "true"
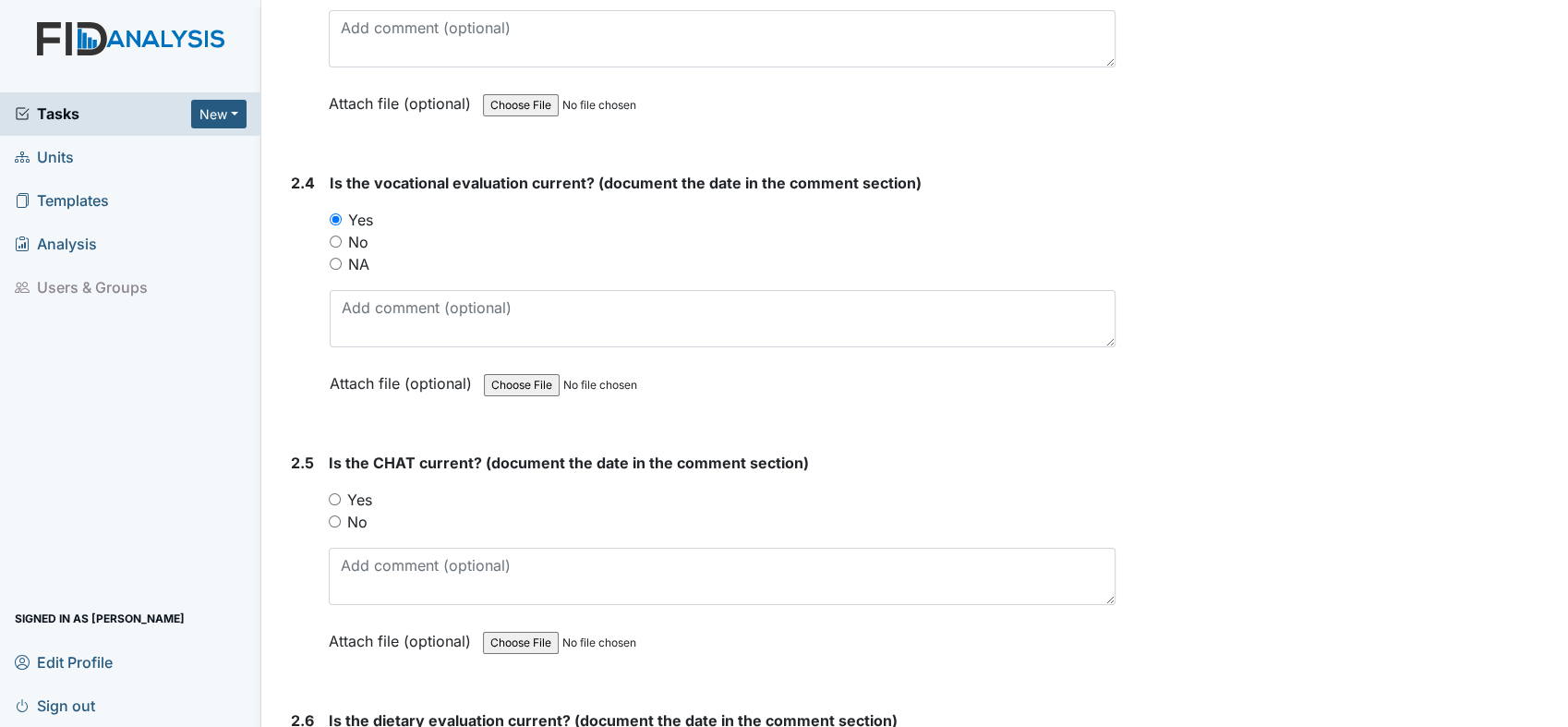
scroll to position [2720, 0]
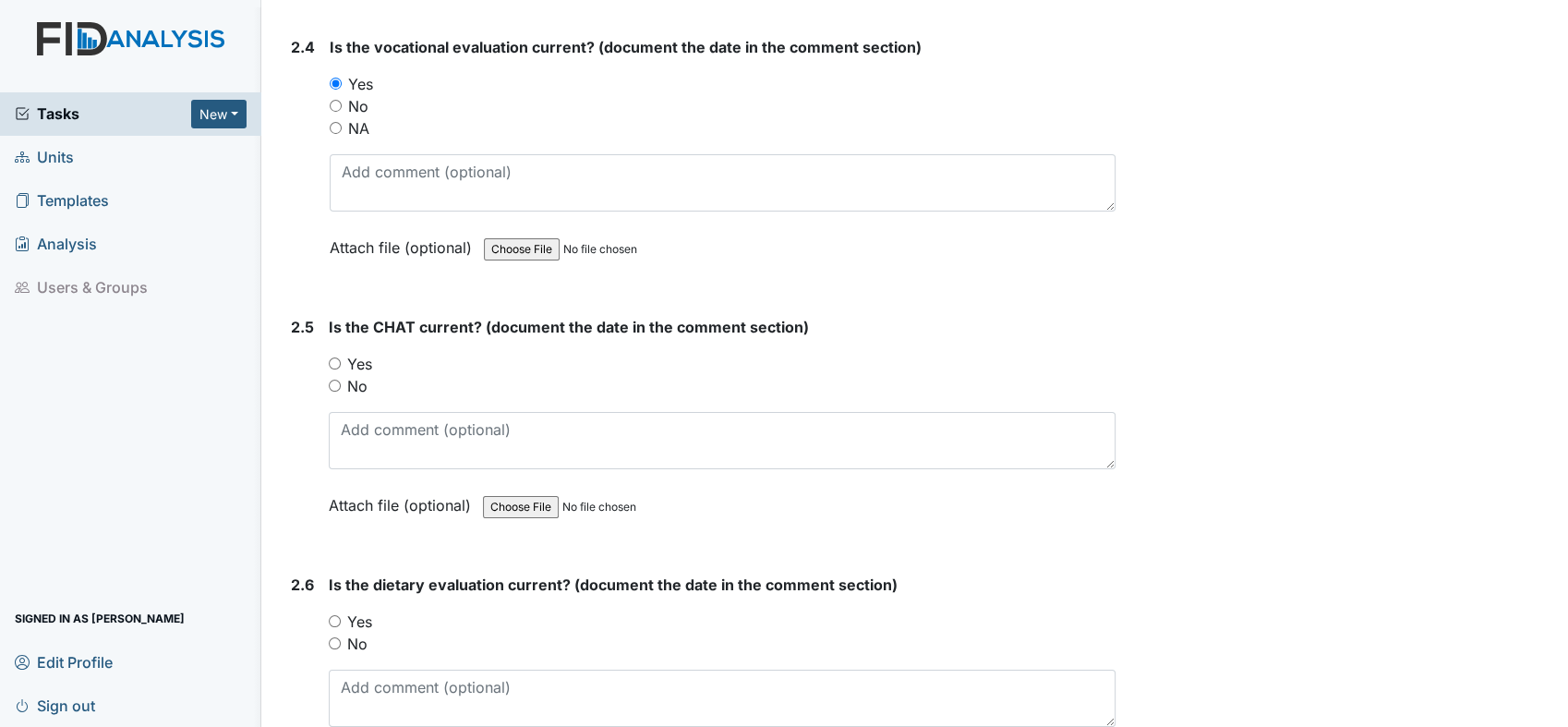
drag, startPoint x: 334, startPoint y: 370, endPoint x: 336, endPoint y: 345, distance: 25.1
click at [336, 352] on div "You must select one of the below options. Yes No" at bounding box center [722, 374] width 786 height 44
click at [336, 362] on div "Yes" at bounding box center [722, 364] width 786 height 23
click at [335, 357] on input "Yes" at bounding box center [334, 363] width 12 height 12
radio input "true"
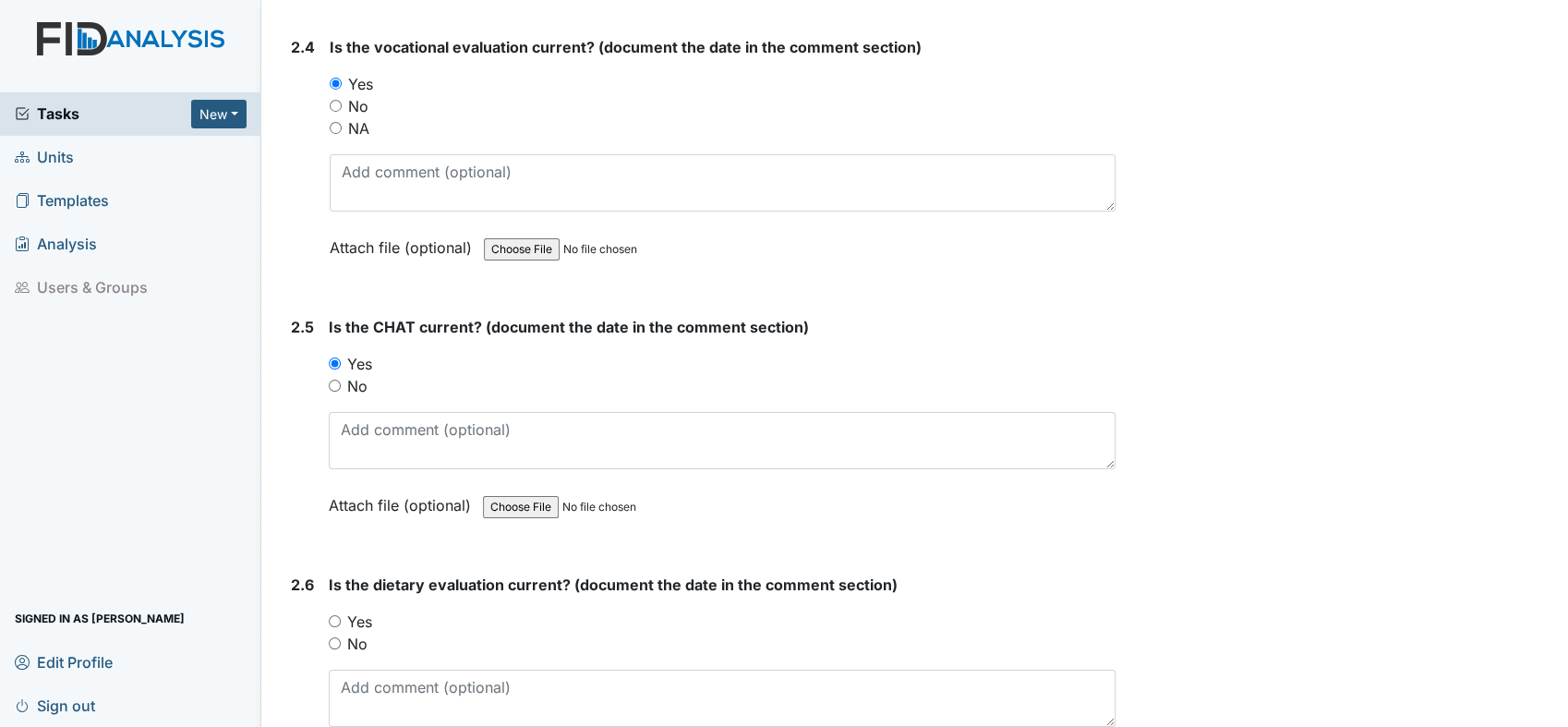
click at [334, 615] on input "Yes" at bounding box center [334, 621] width 12 height 12
radio input "true"
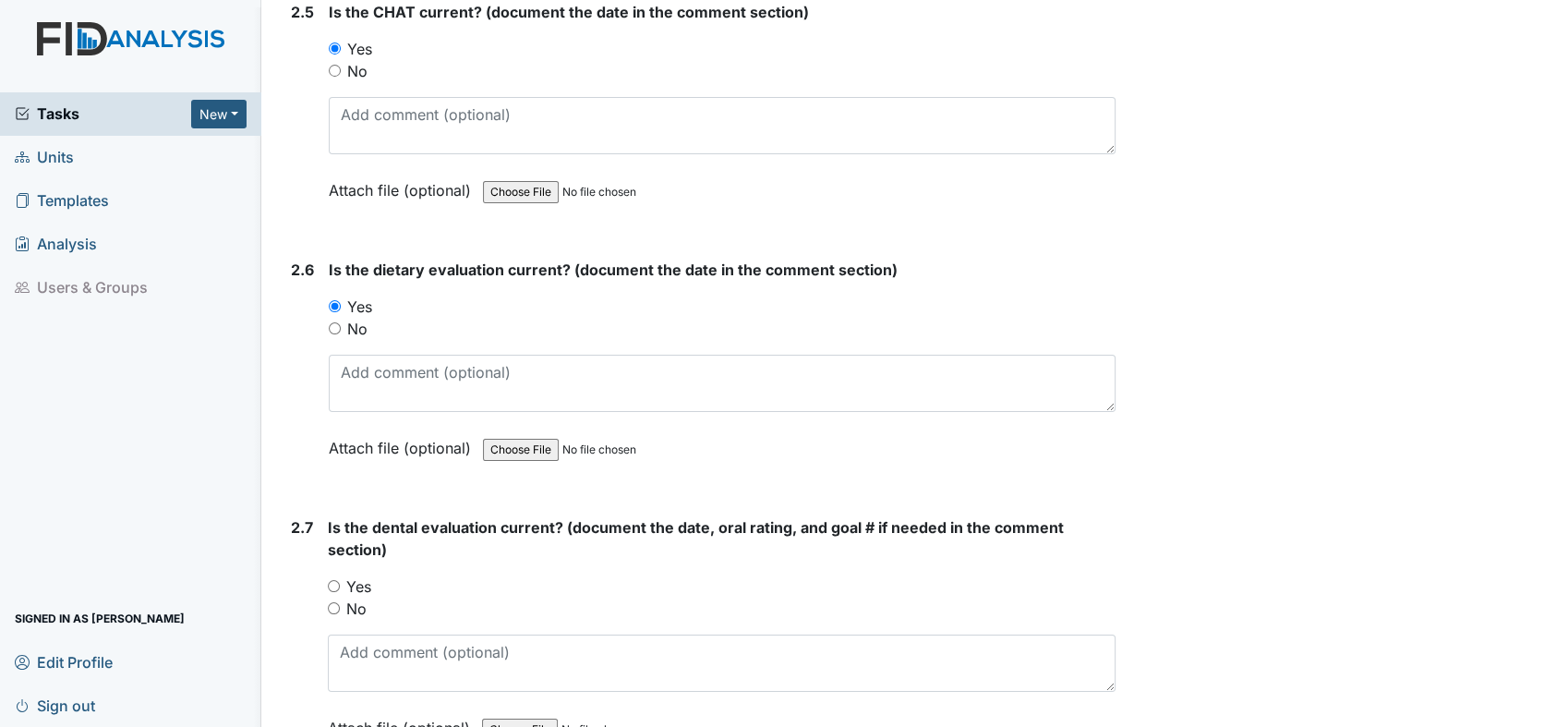
scroll to position [3131, 0]
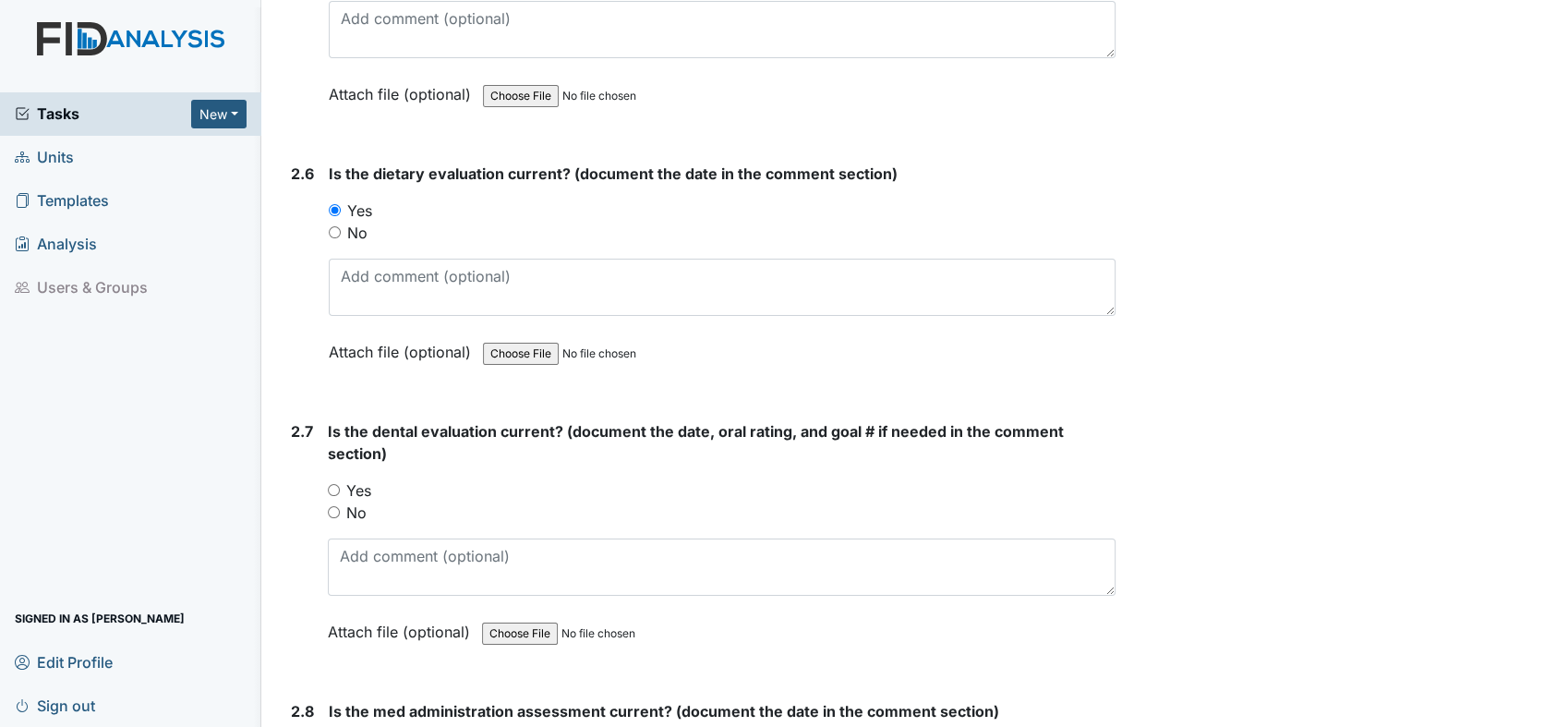
click at [333, 484] on input "Yes" at bounding box center [334, 489] width 12 height 12
radio input "true"
drag, startPoint x: 333, startPoint y: 477, endPoint x: 1189, endPoint y: 761, distance: 901.9
click at [1189, 726] on html "Tasks New Form Inspection Document Bundle Units Templates Analysis Users & Grou…" at bounding box center [784, 364] width 1568 height 727
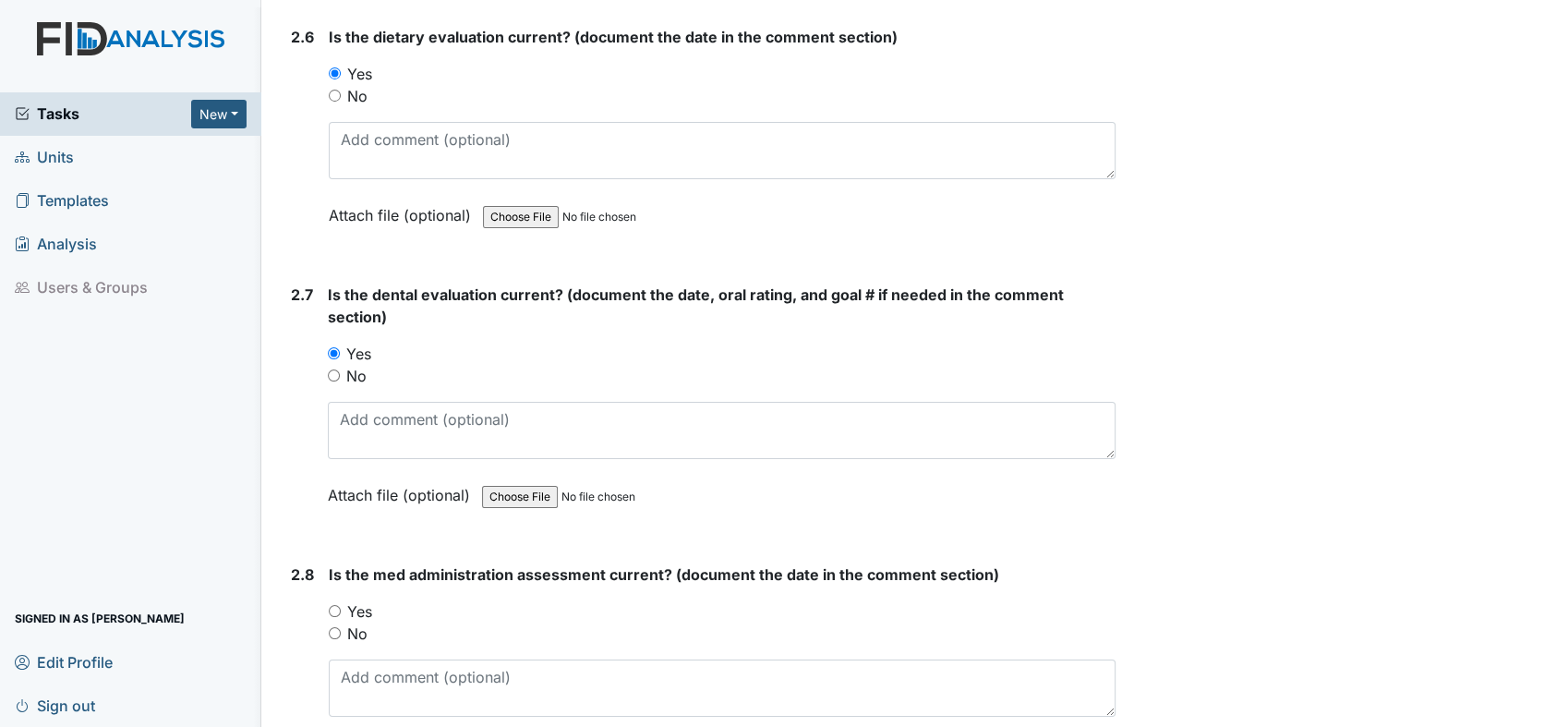
scroll to position [3444, 0]
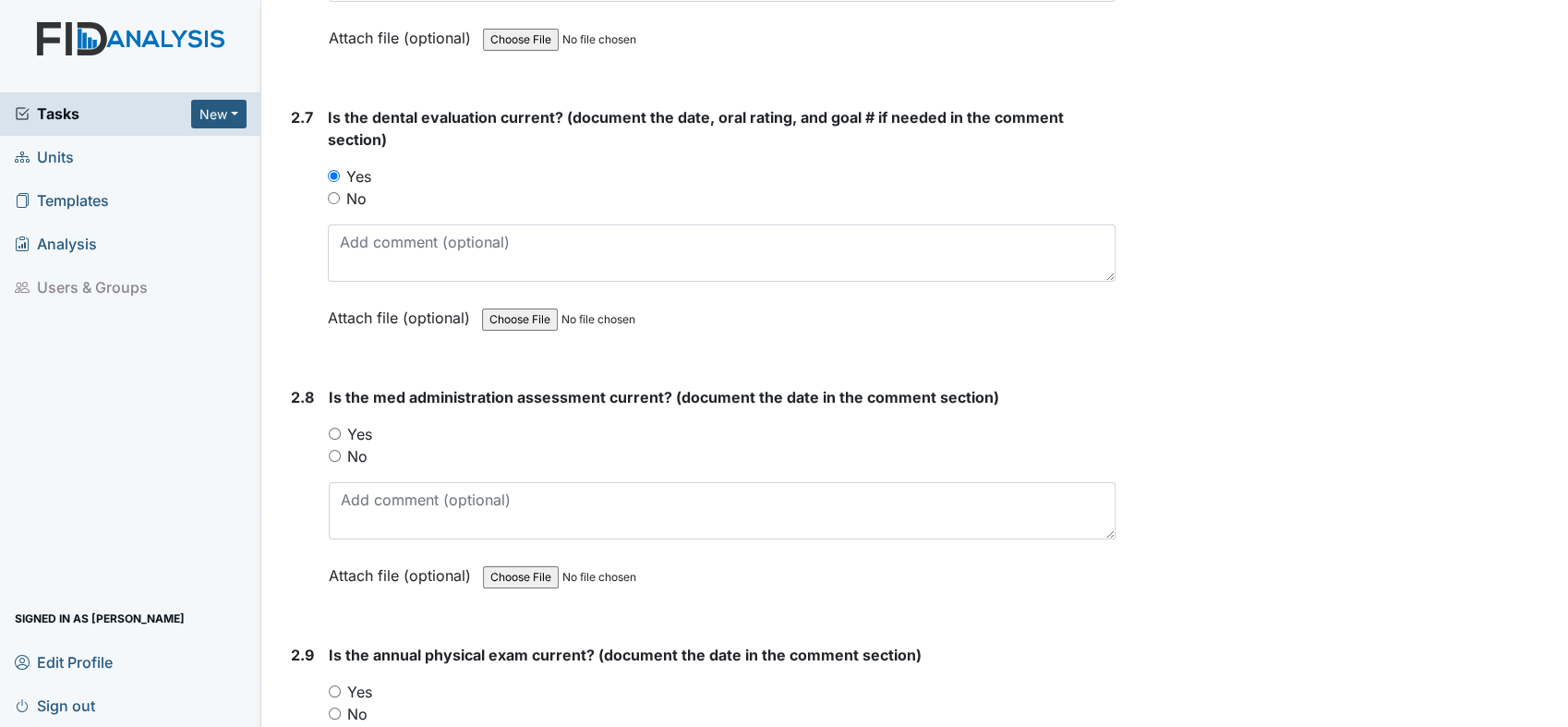
click at [331, 427] on input "Yes" at bounding box center [334, 433] width 12 height 12
radio input "true"
click at [339, 685] on input "Yes" at bounding box center [334, 690] width 12 height 12
radio input "true"
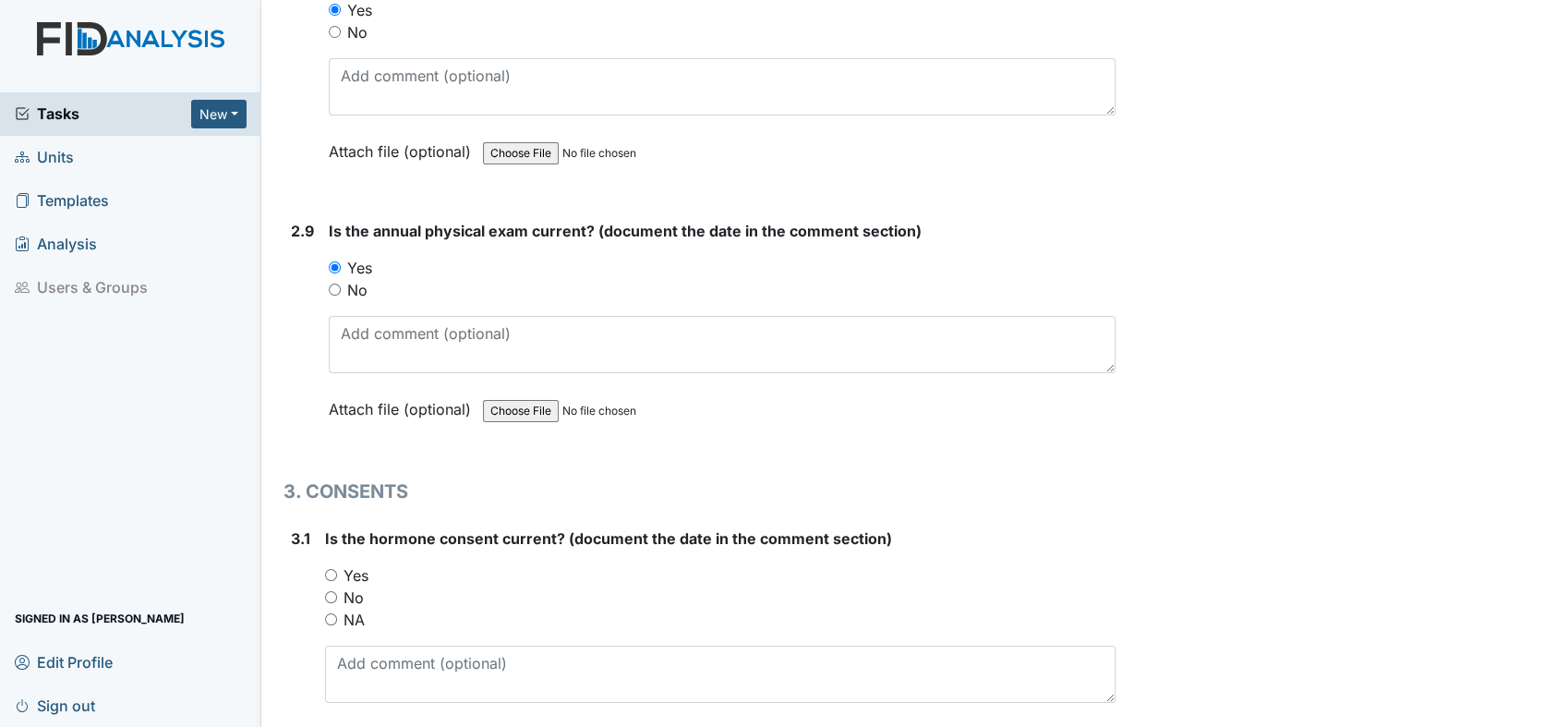
scroll to position [4060, 0]
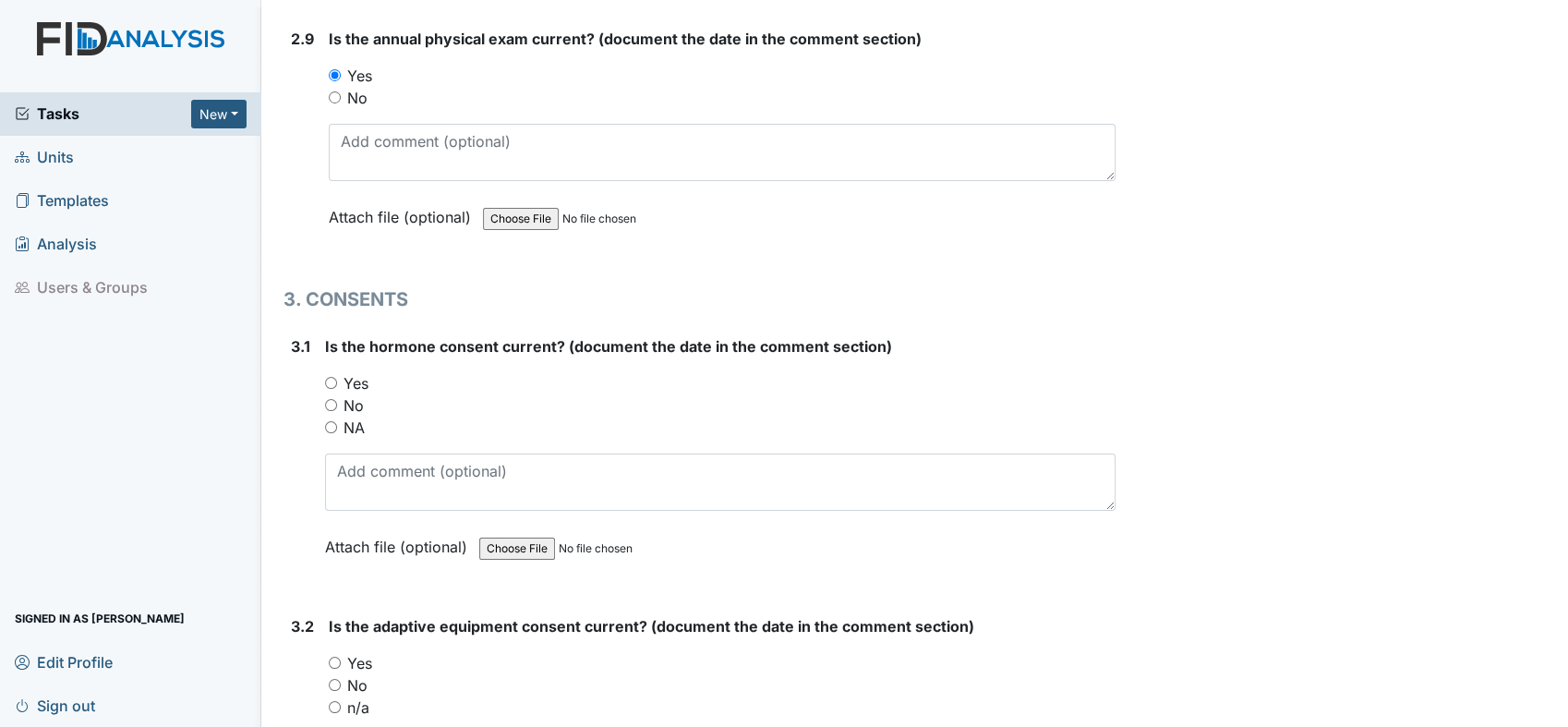
click at [332, 421] on input "NA" at bounding box center [331, 426] width 12 height 12
radio input "true"
click at [338, 699] on div "n/a" at bounding box center [722, 707] width 786 height 23
click at [334, 701] on input "n/a" at bounding box center [334, 706] width 12 height 12
radio input "true"
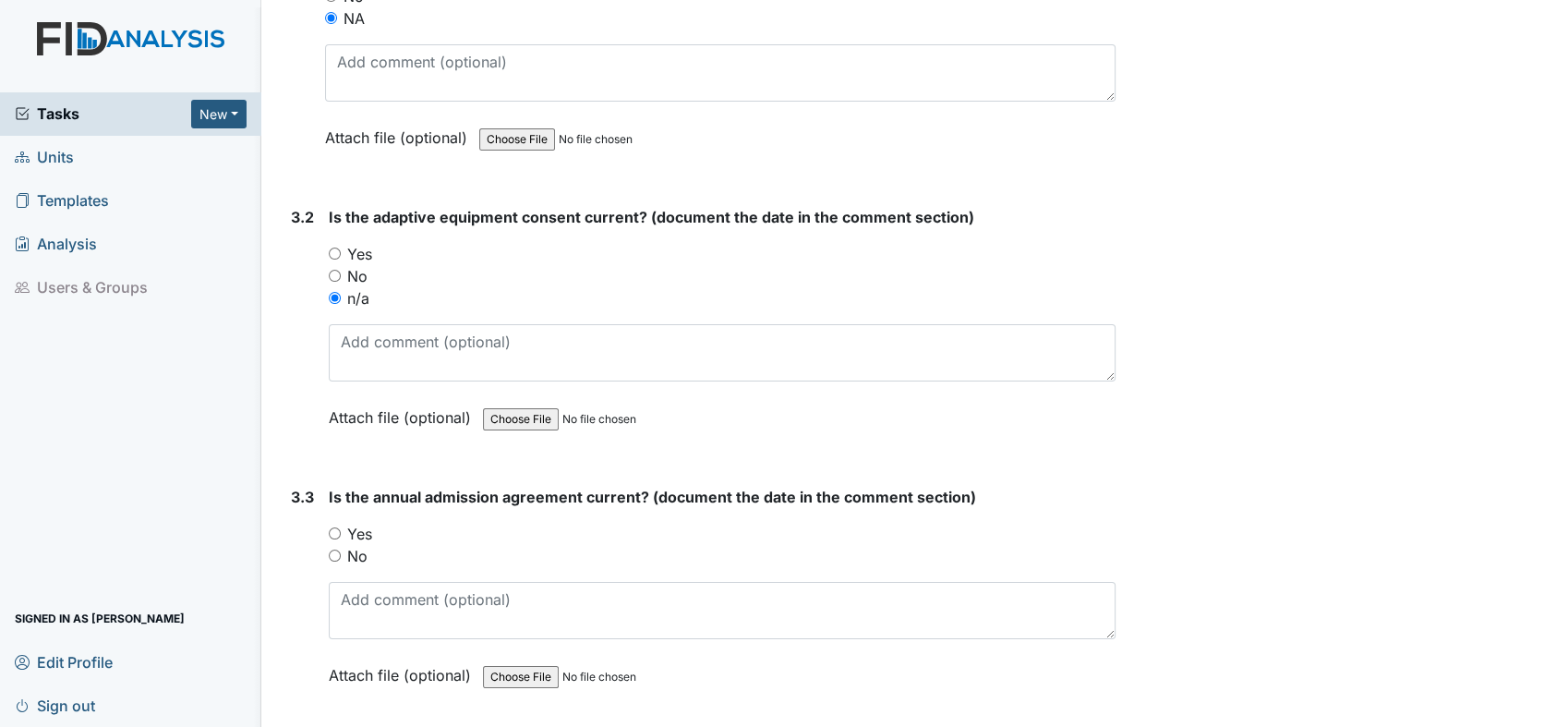
scroll to position [4498, 0]
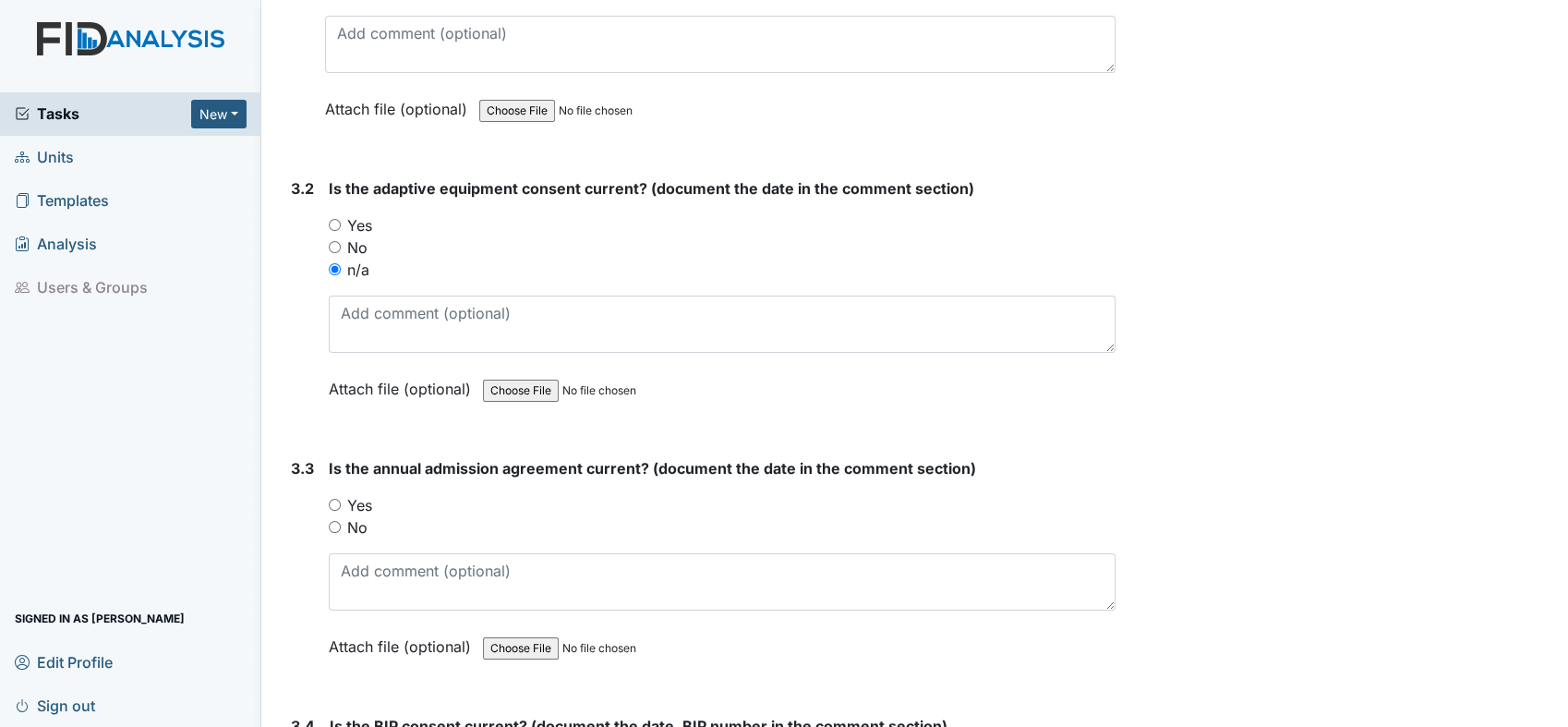
click at [335, 494] on div "Yes" at bounding box center [722, 505] width 786 height 23
click at [335, 499] on input "Yes" at bounding box center [334, 504] width 12 height 12
radio input "true"
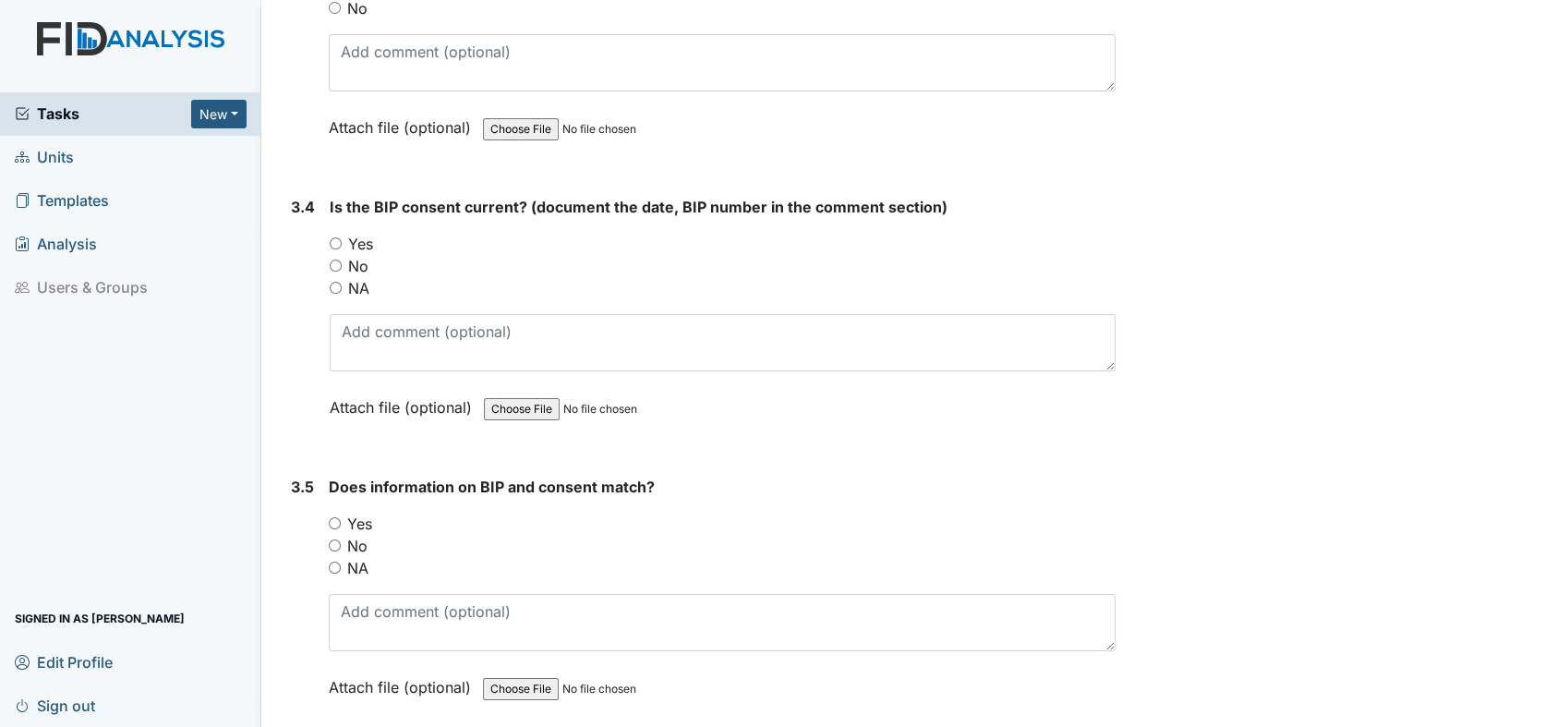
scroll to position [5071, 0]
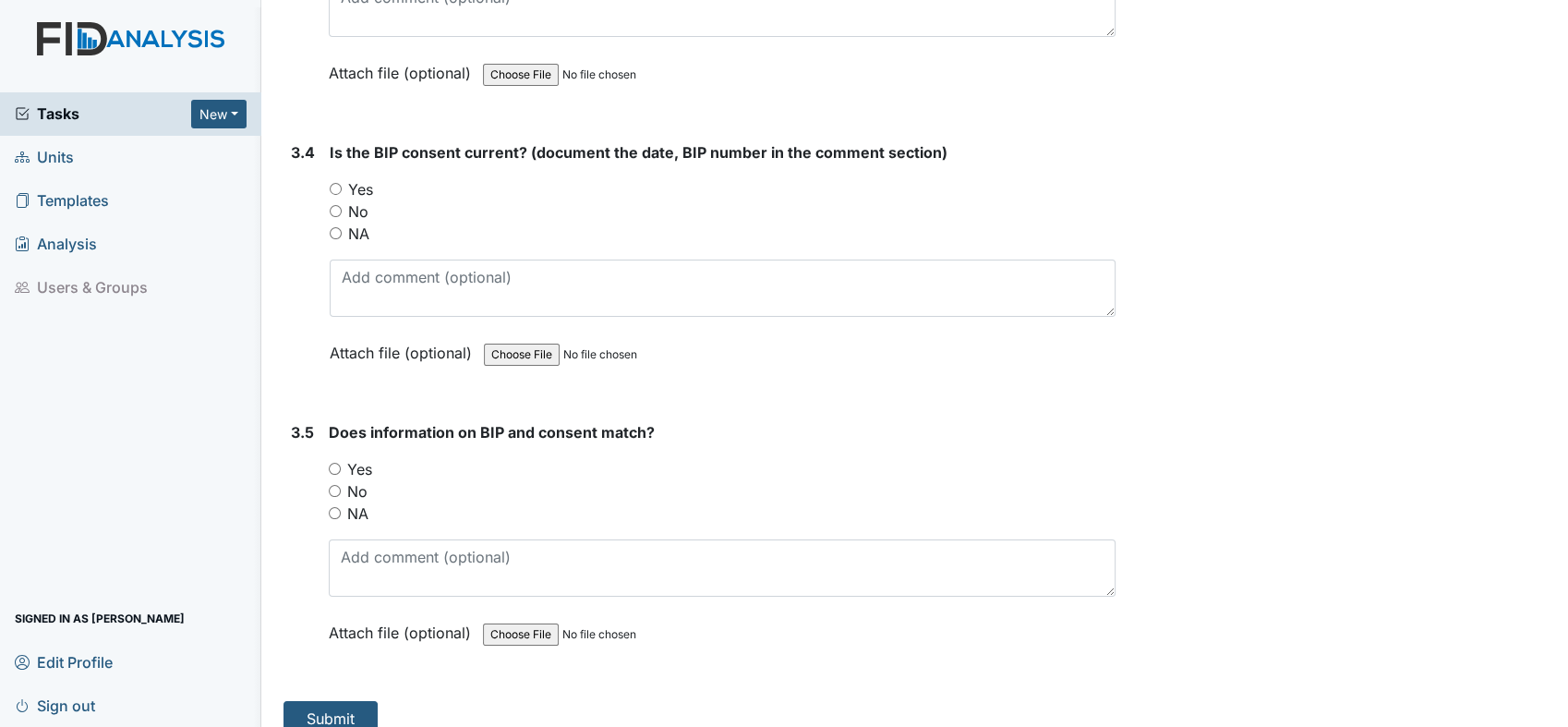
click at [334, 227] on input "NA" at bounding box center [335, 233] width 12 height 12
radio input "true"
click at [337, 507] on input "NA" at bounding box center [334, 513] width 12 height 12
radio input "true"
click at [340, 703] on button "Submit" at bounding box center [331, 718] width 94 height 35
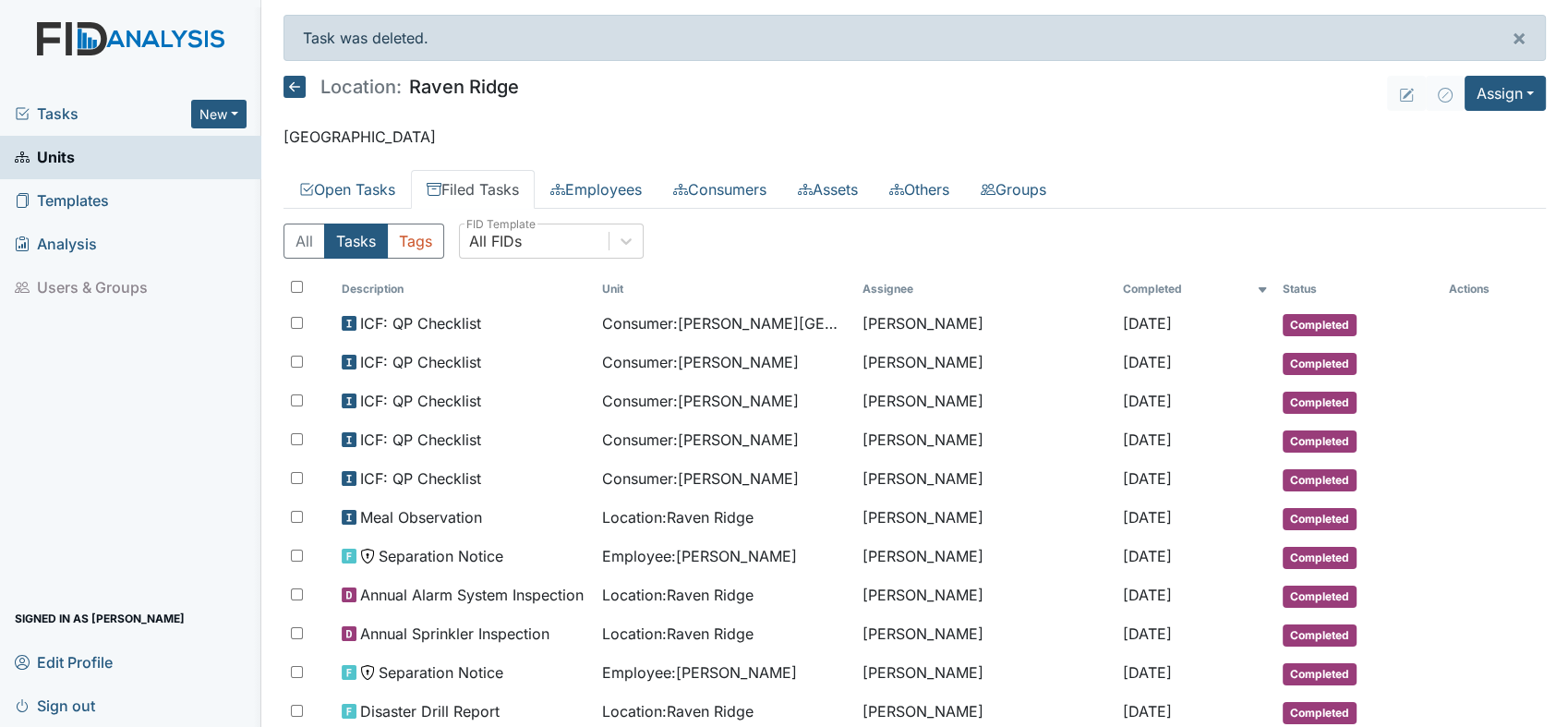
click at [98, 178] on link "Units" at bounding box center [131, 157] width 261 height 43
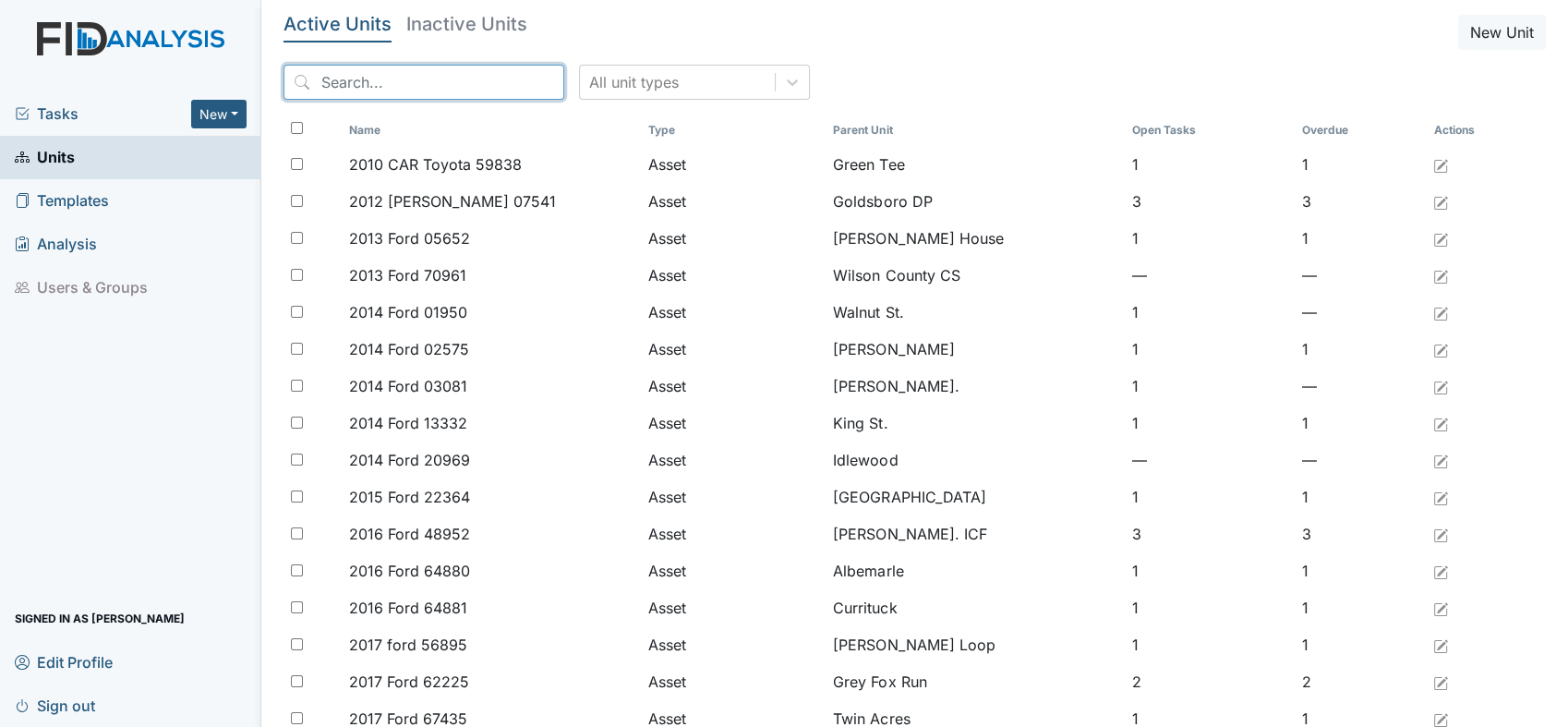
click at [433, 94] on input "search" at bounding box center [424, 82] width 281 height 35
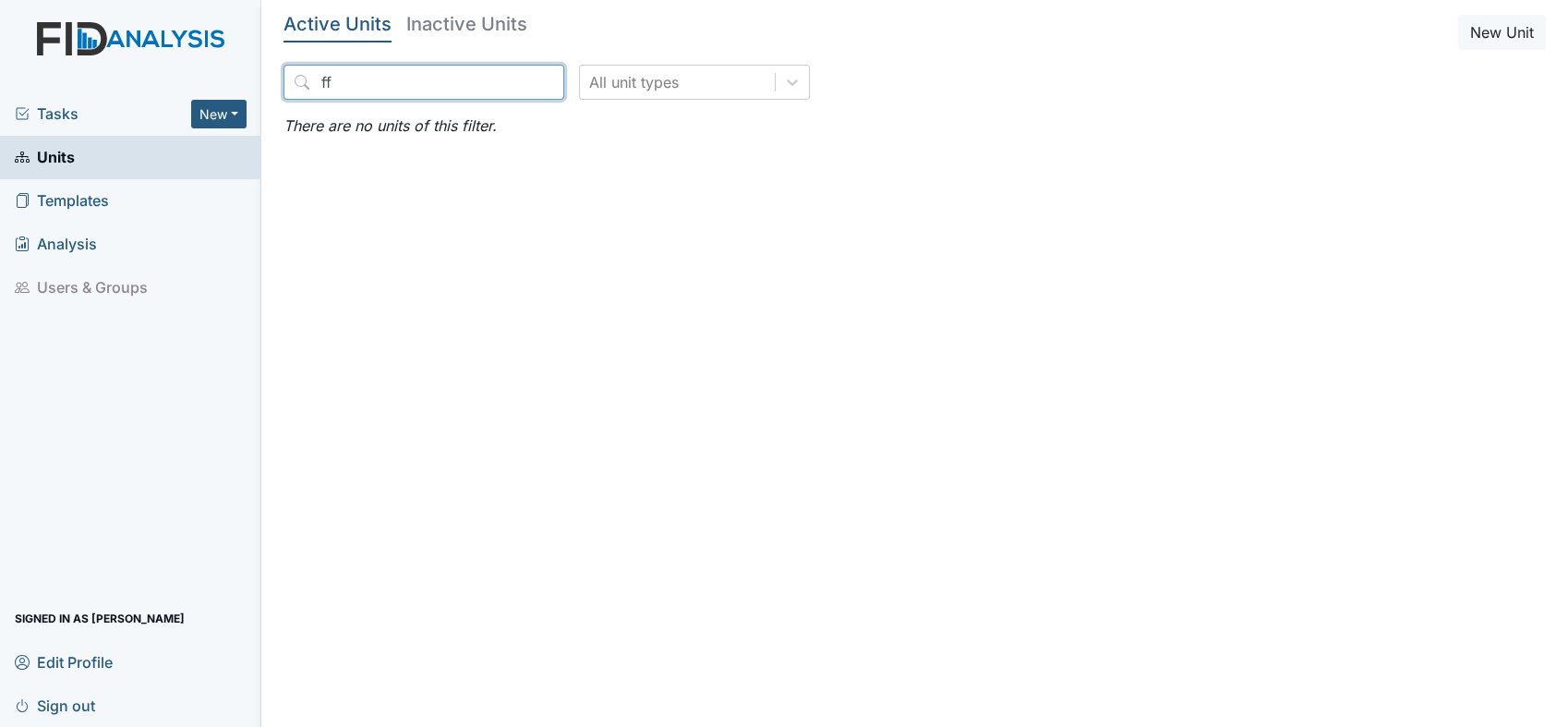
type input "f"
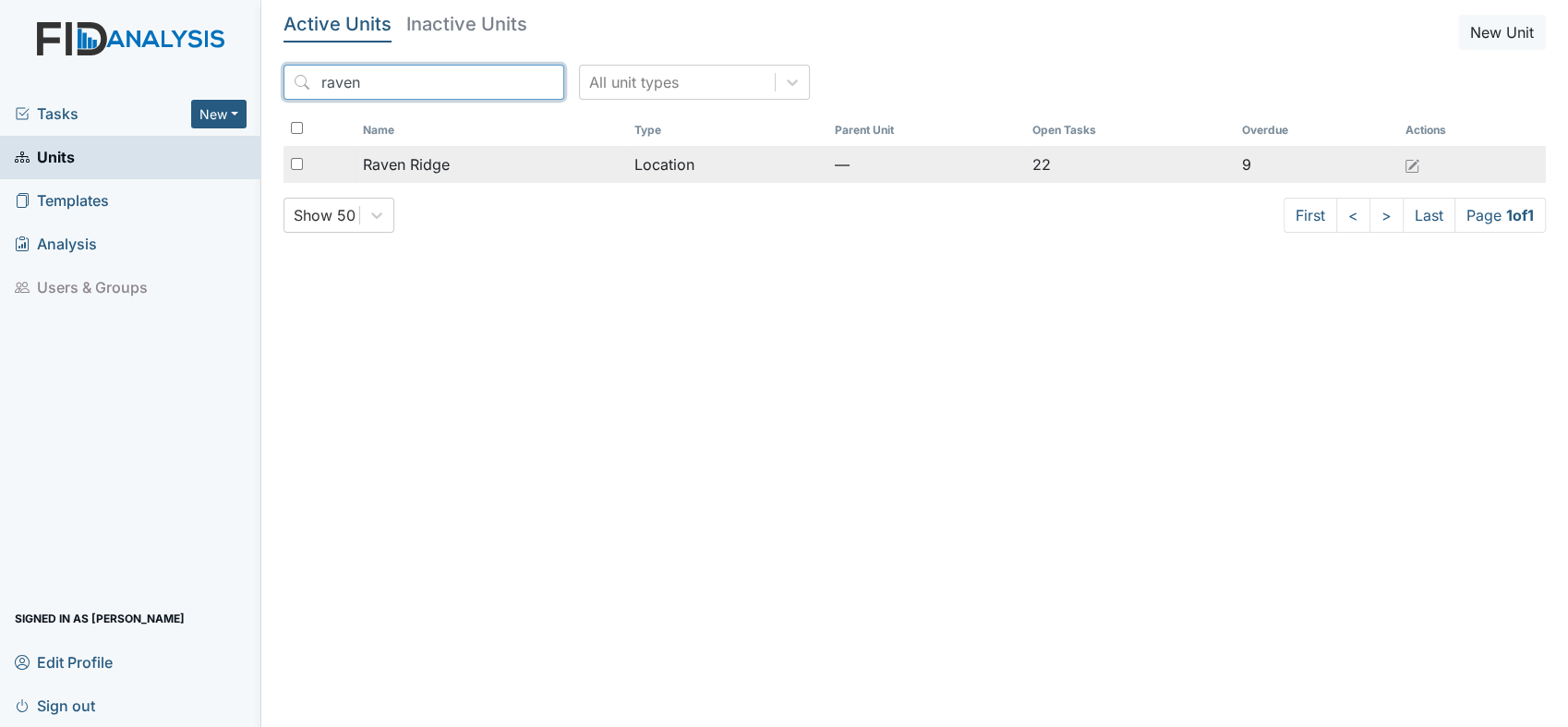
type input "raven"
click at [445, 166] on span "Raven Ridge" at bounding box center [406, 164] width 86 height 23
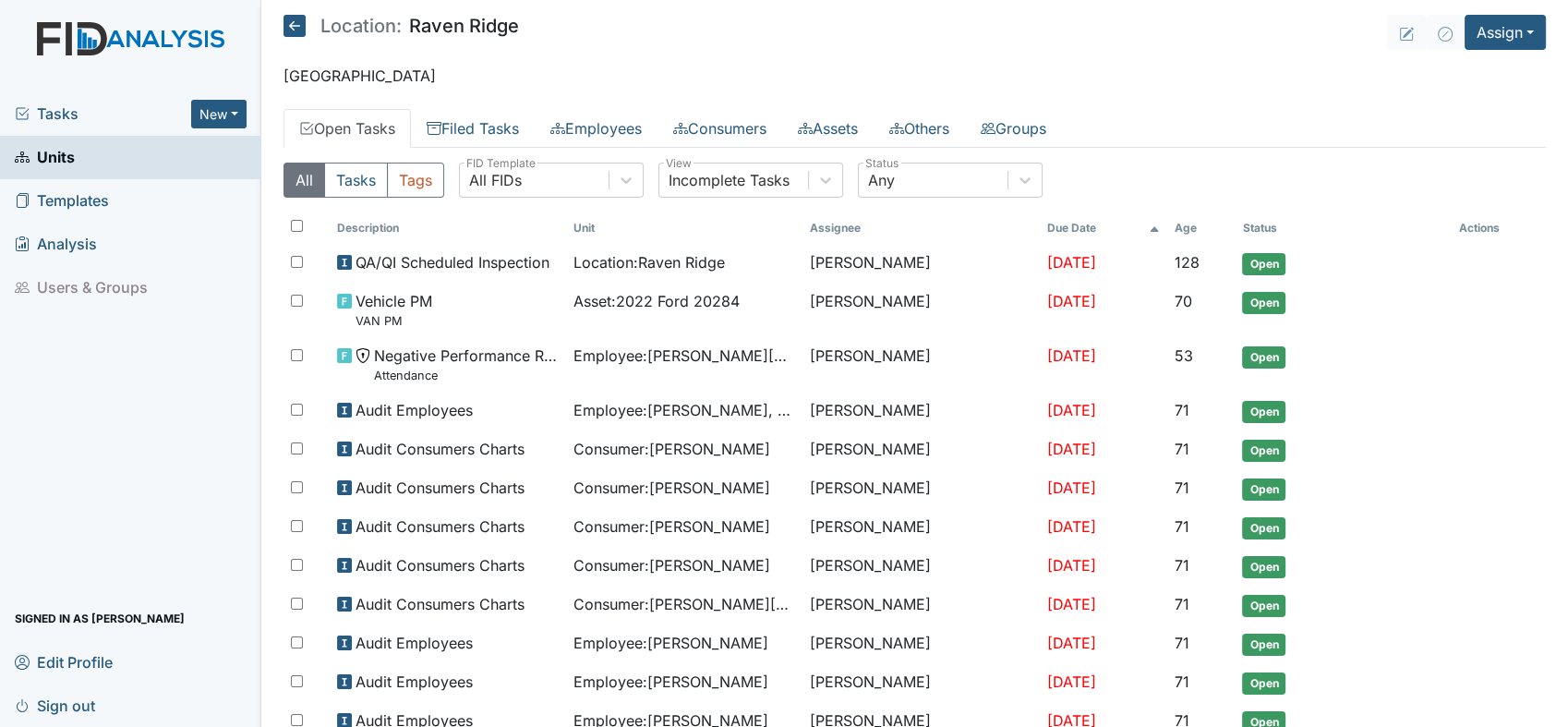
click at [445, 166] on div "All Tasks Tags All FIDs FID Template Incomplete Tasks View Any Status" at bounding box center [915, 187] width 1263 height 50
click at [479, 134] on link "Filed Tasks" at bounding box center [473, 128] width 124 height 39
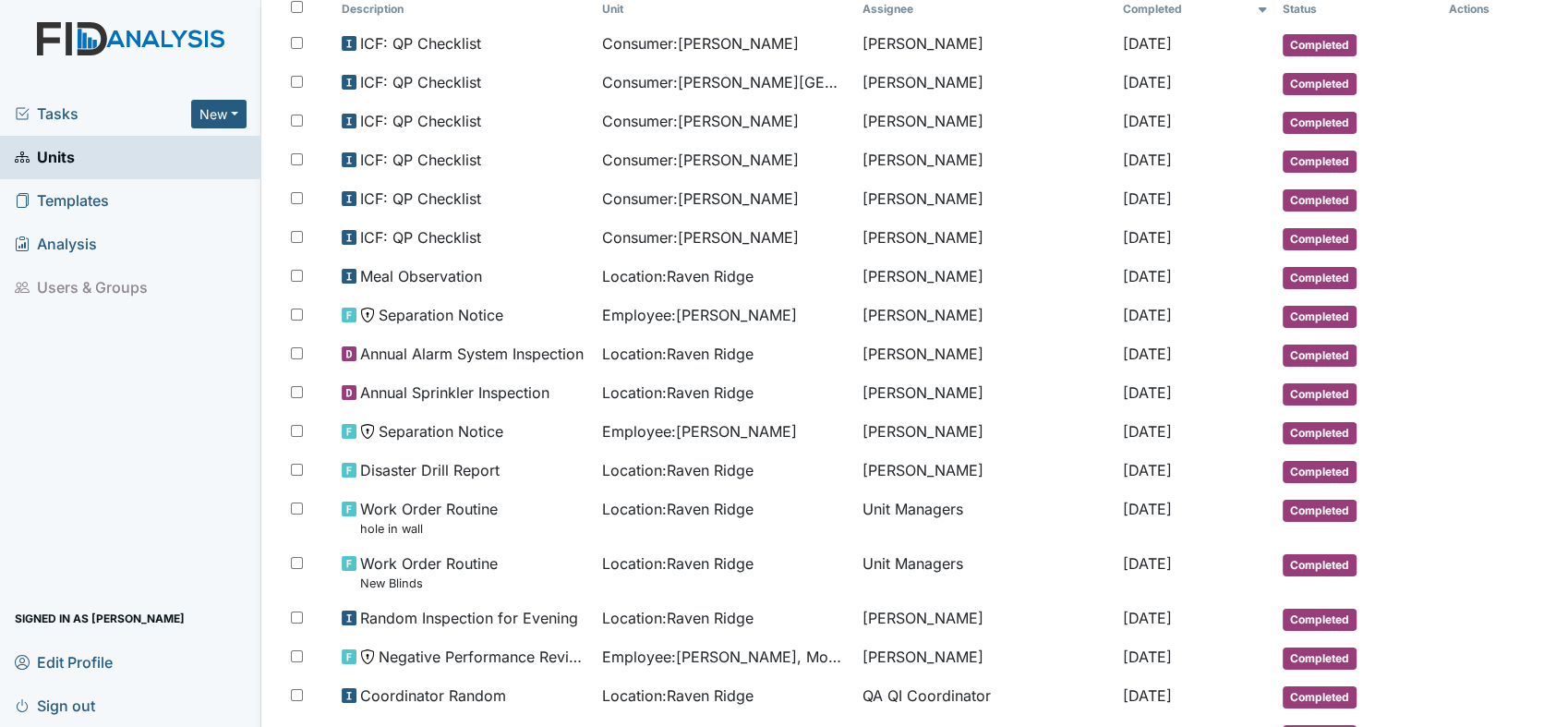
scroll to position [259, 0]
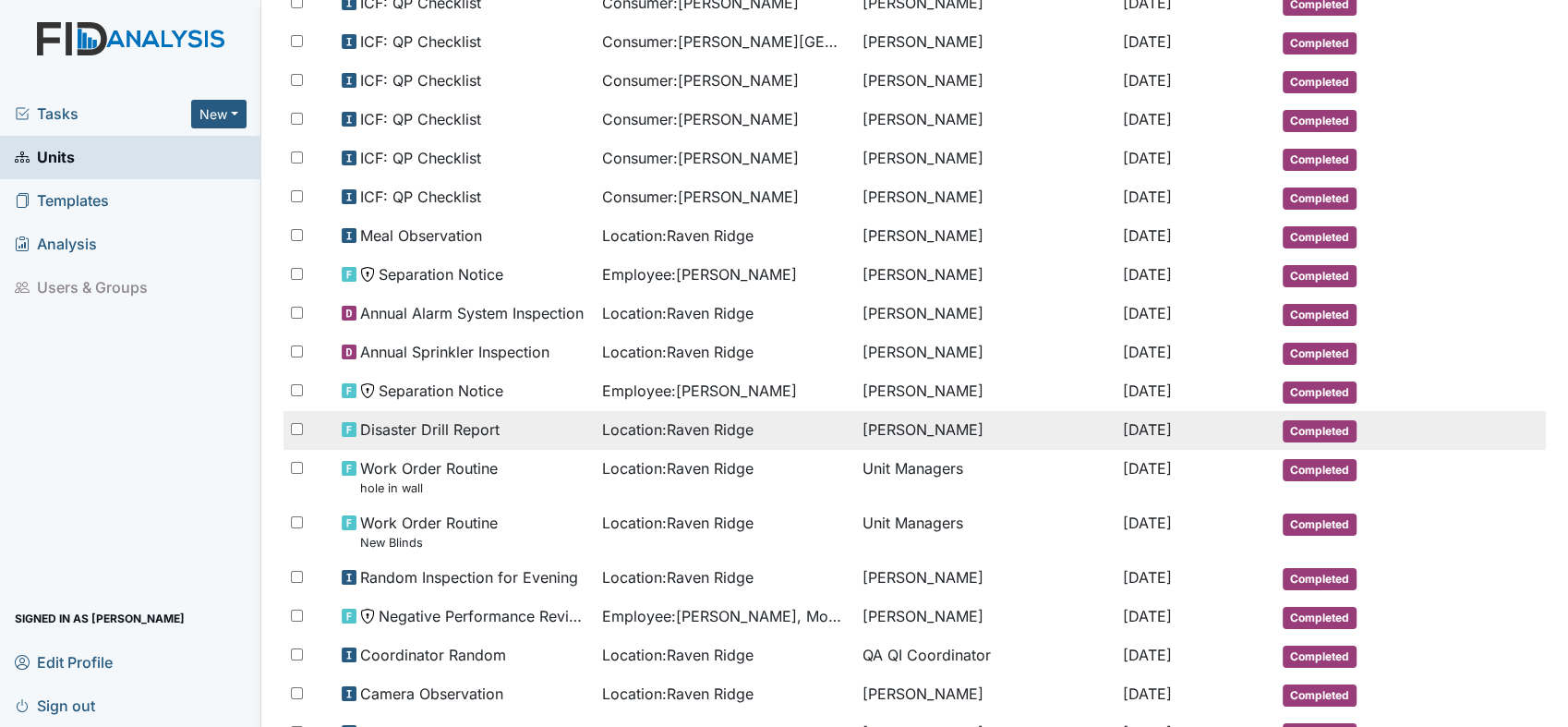
click at [469, 425] on span "Disaster Drill Report" at bounding box center [429, 429] width 139 height 23
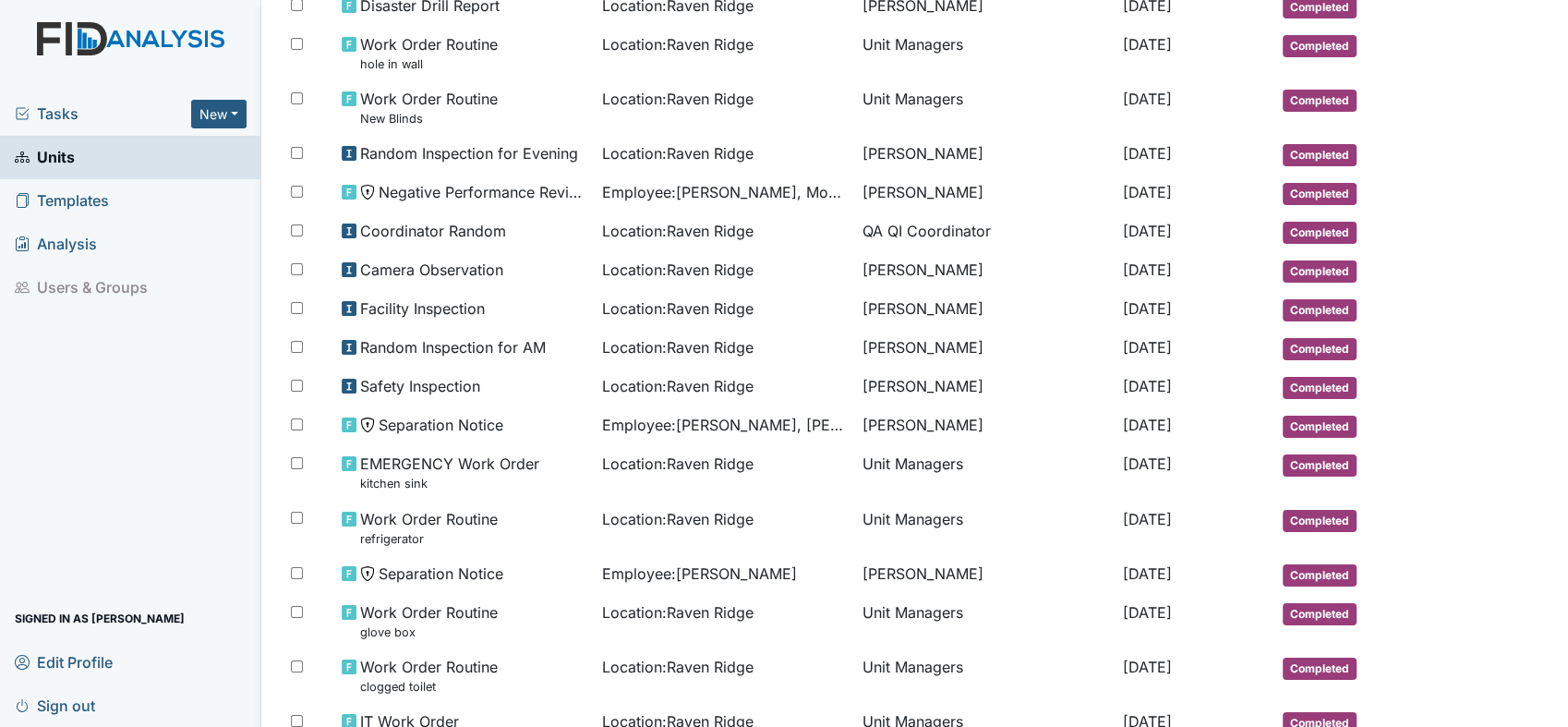
scroll to position [725, 0]
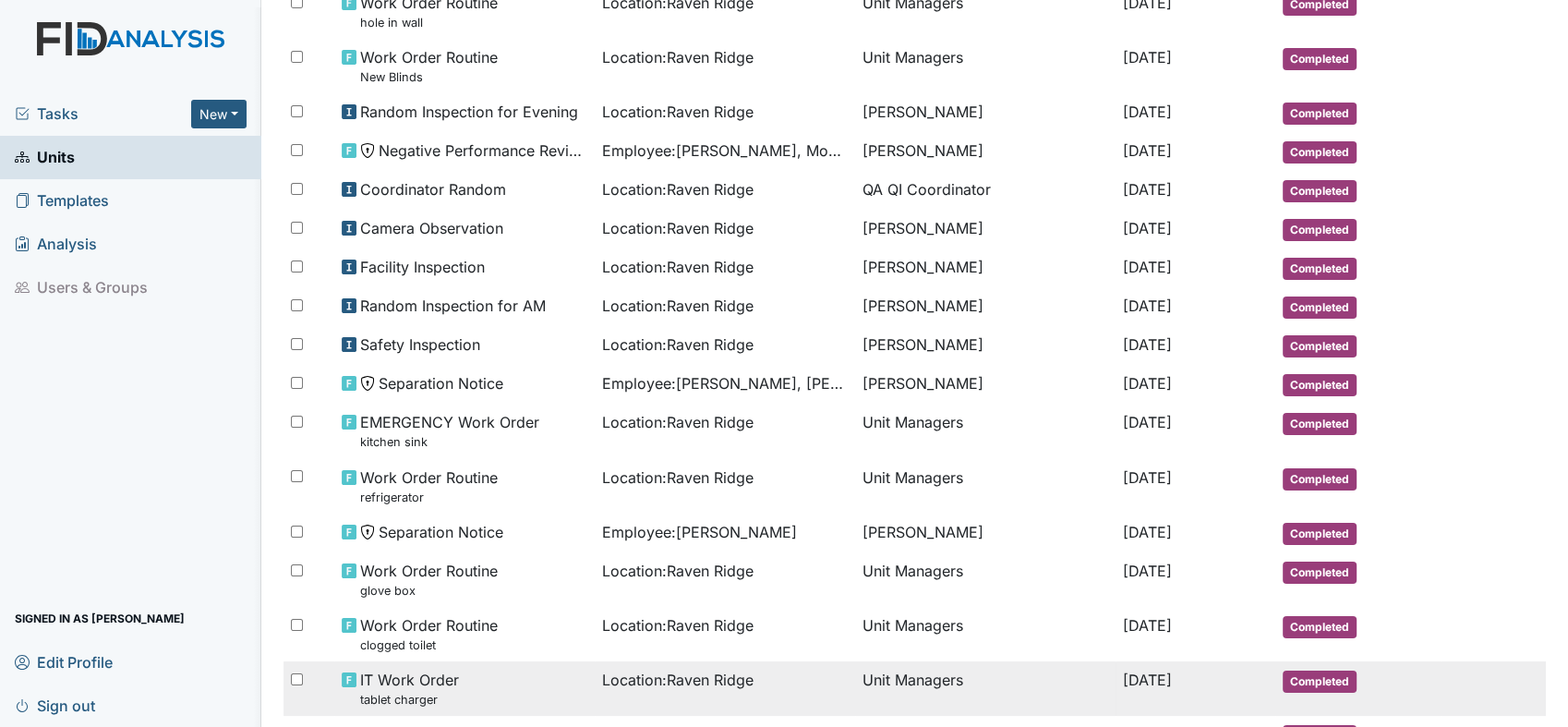
click at [894, 704] on td "Unit Managers" at bounding box center [985, 688] width 260 height 54
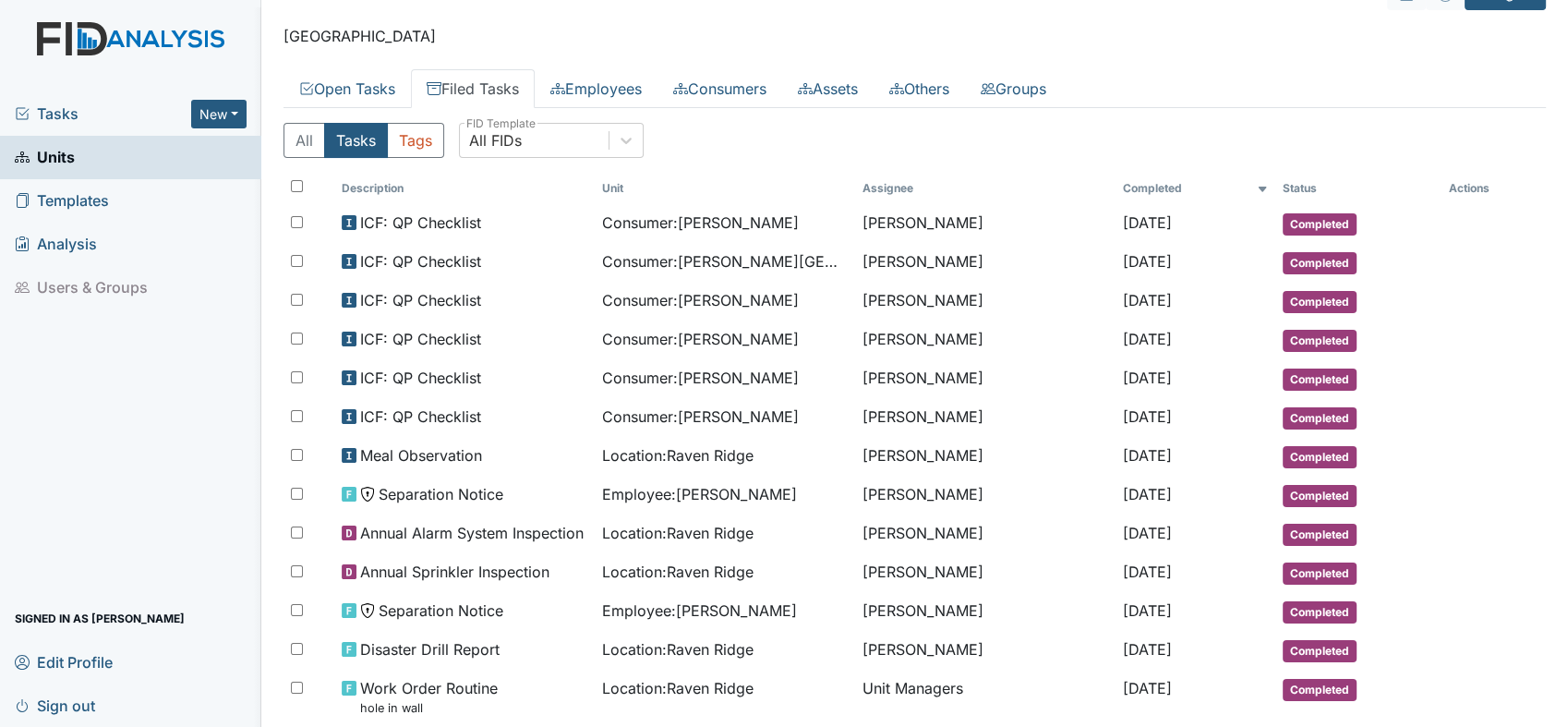
scroll to position [0, 0]
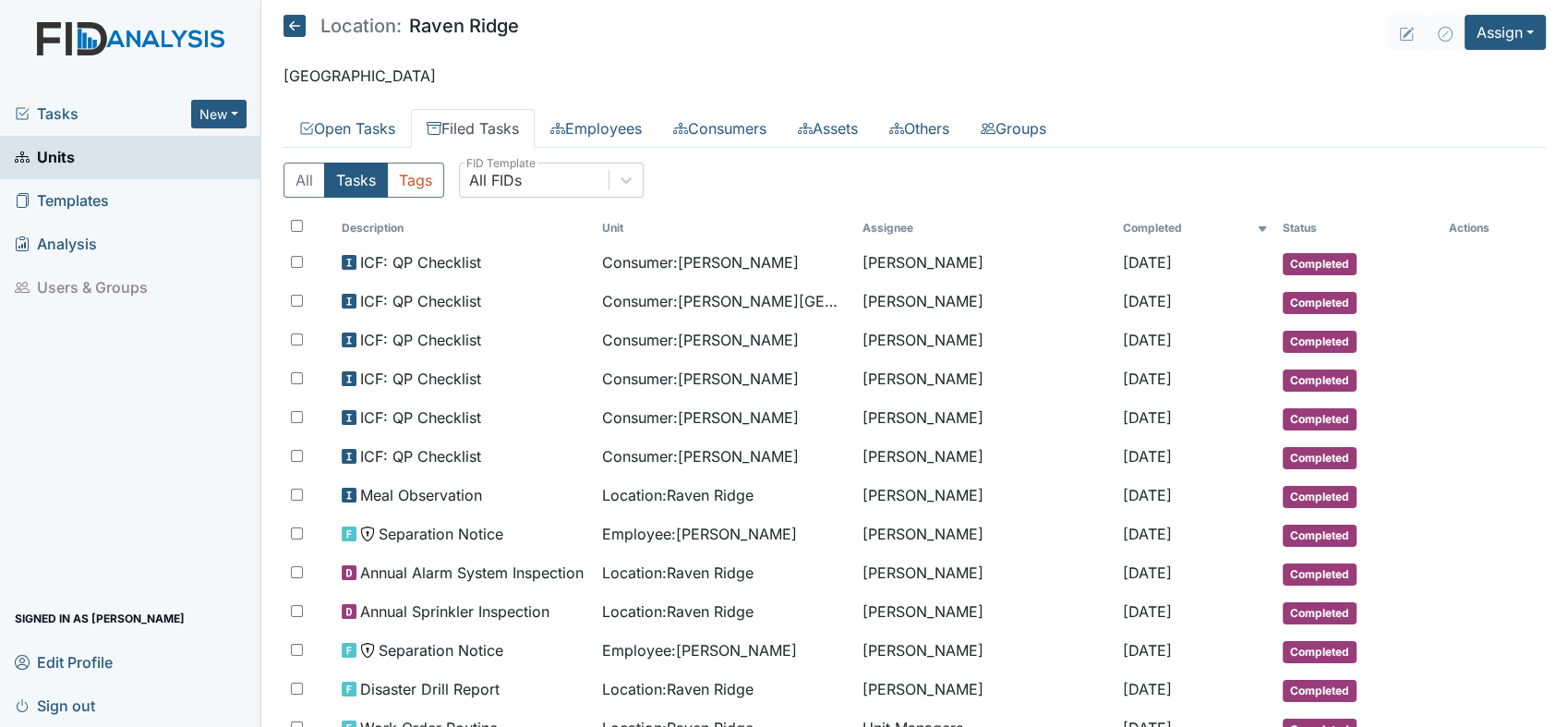
click at [1271, 188] on div "All Tasks Tags All FIDs FID Template" at bounding box center [915, 187] width 1263 height 50
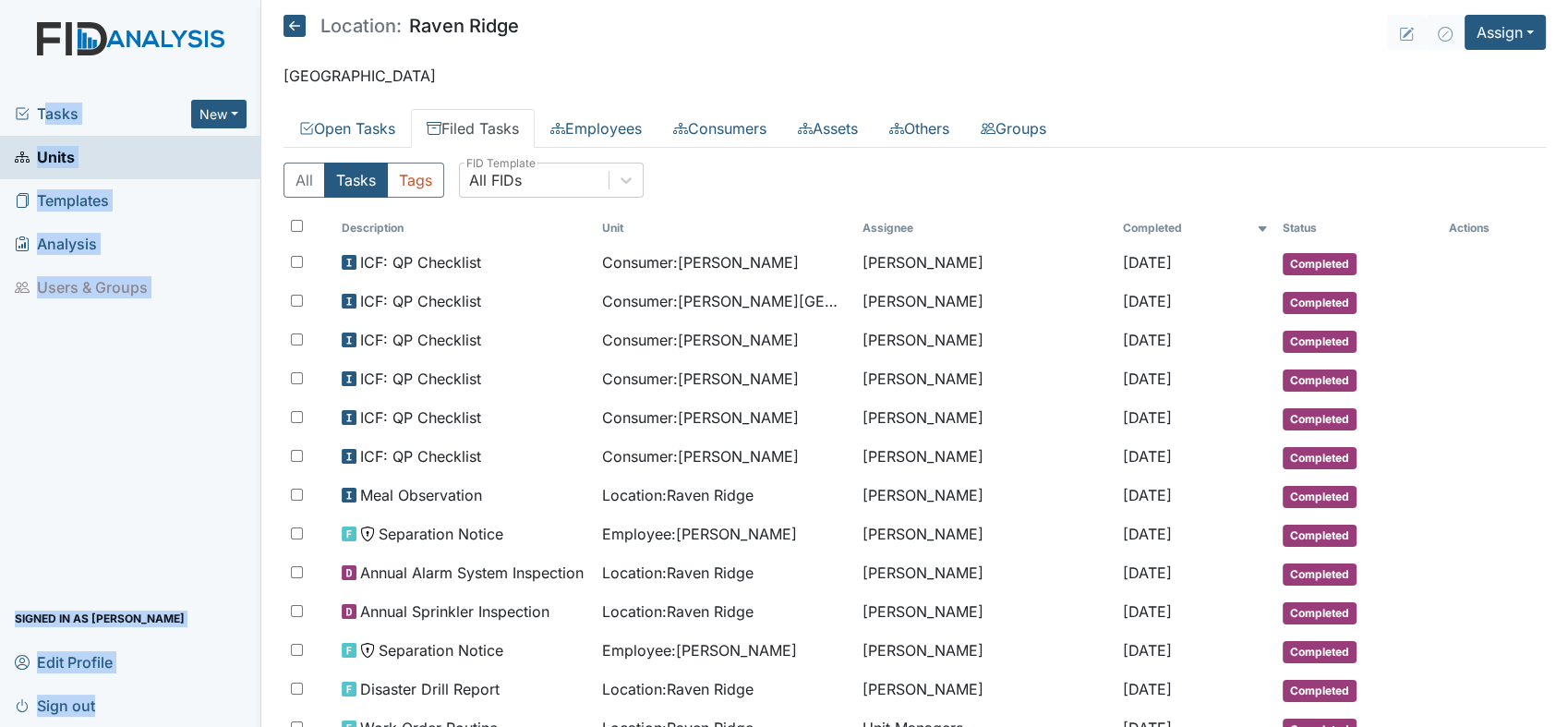
click at [0, 109] on html "Tasks New Form Inspection Document Bundle Units Templates Analysis Users & Grou…" at bounding box center [784, 364] width 1568 height 727
